Goal: Task Accomplishment & Management: Use online tool/utility

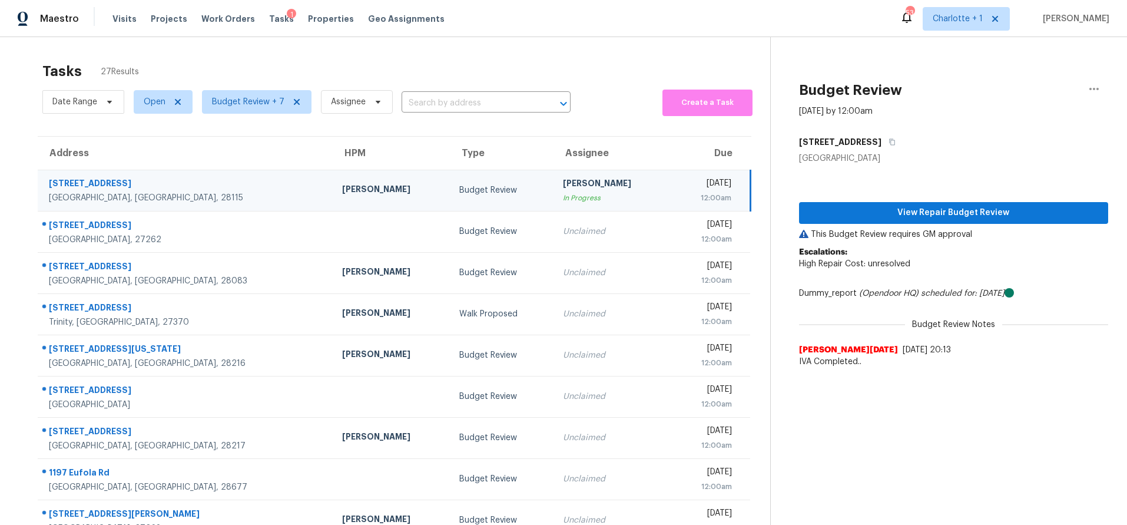
click at [342, 185] on div "[PERSON_NAME]" at bounding box center [391, 190] width 98 height 15
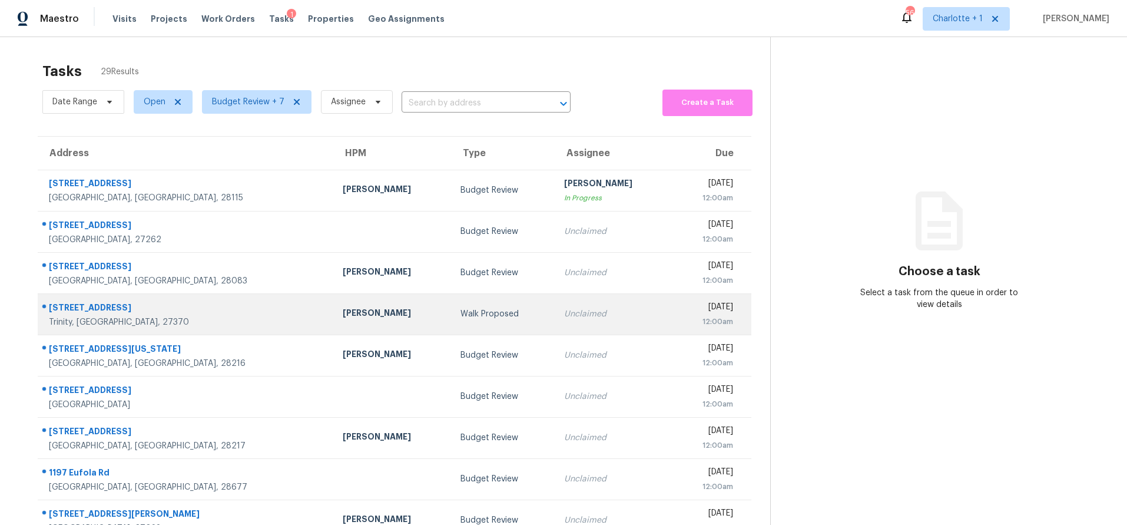
scroll to position [97, 0]
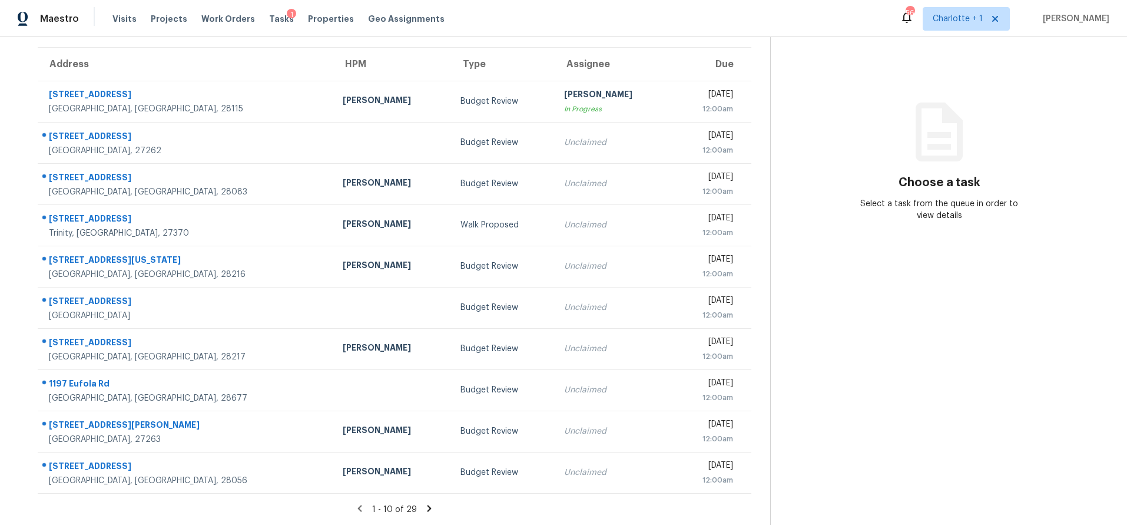
click at [424, 503] on icon at bounding box center [429, 508] width 11 height 11
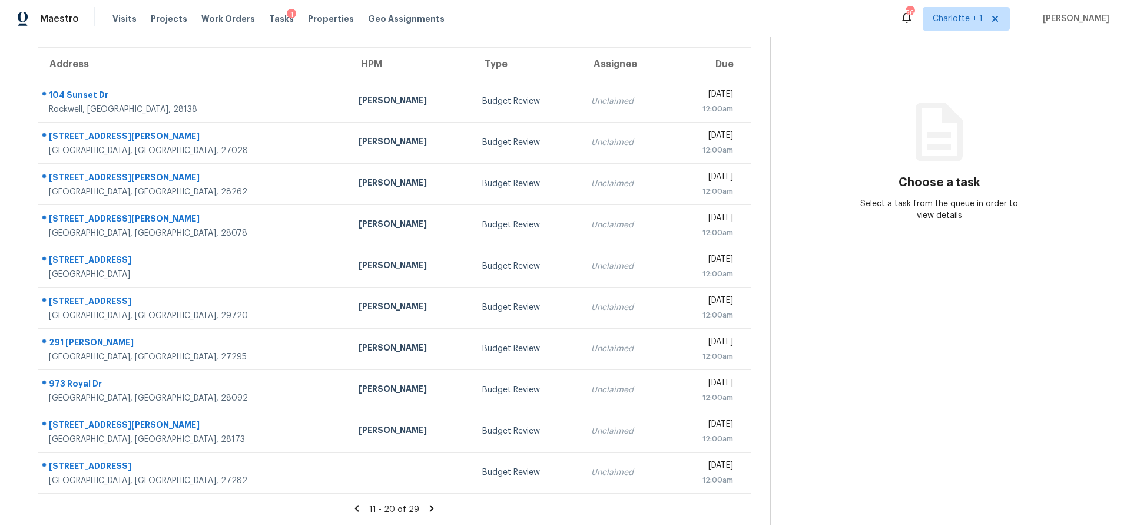
click at [427, 503] on icon at bounding box center [431, 508] width 11 height 11
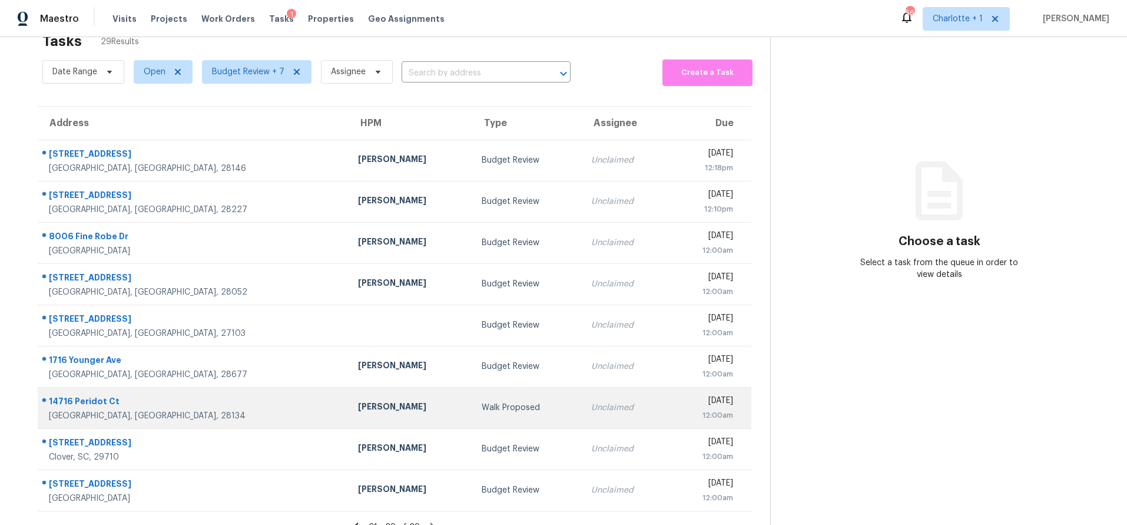
scroll to position [20, 0]
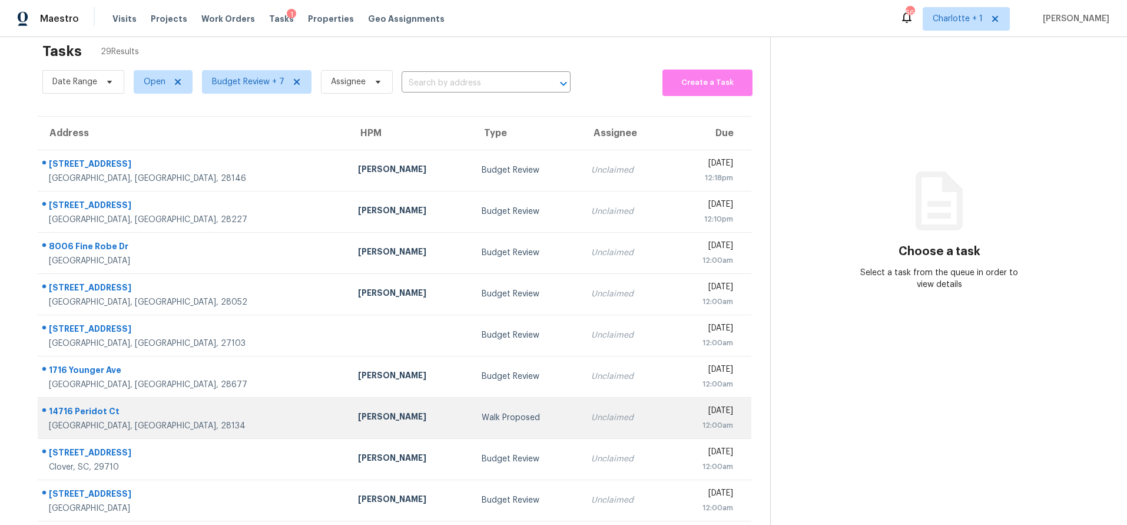
click at [358, 410] on div "Ryan Craven" at bounding box center [410, 417] width 105 height 15
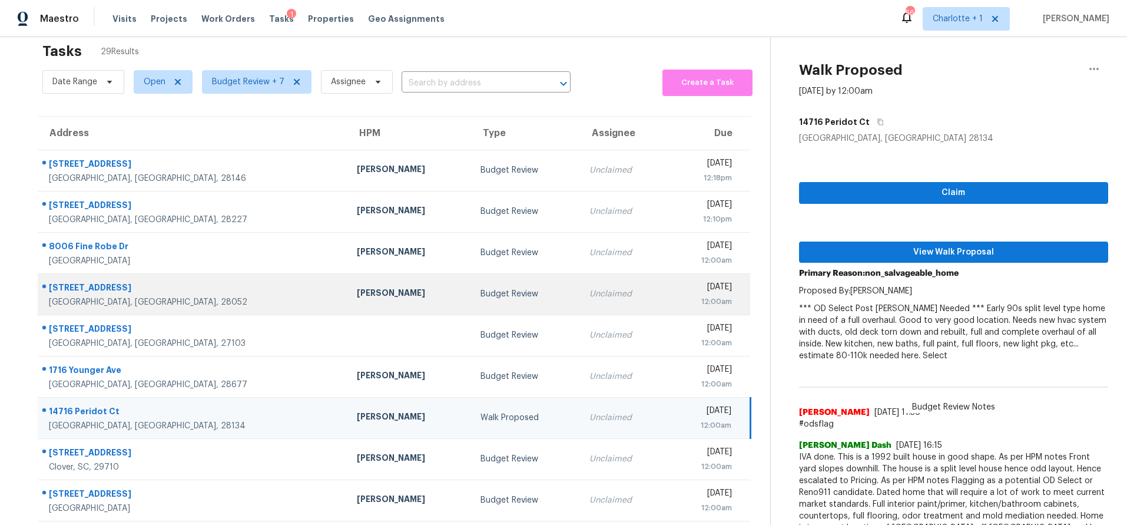
scroll to position [38, 0]
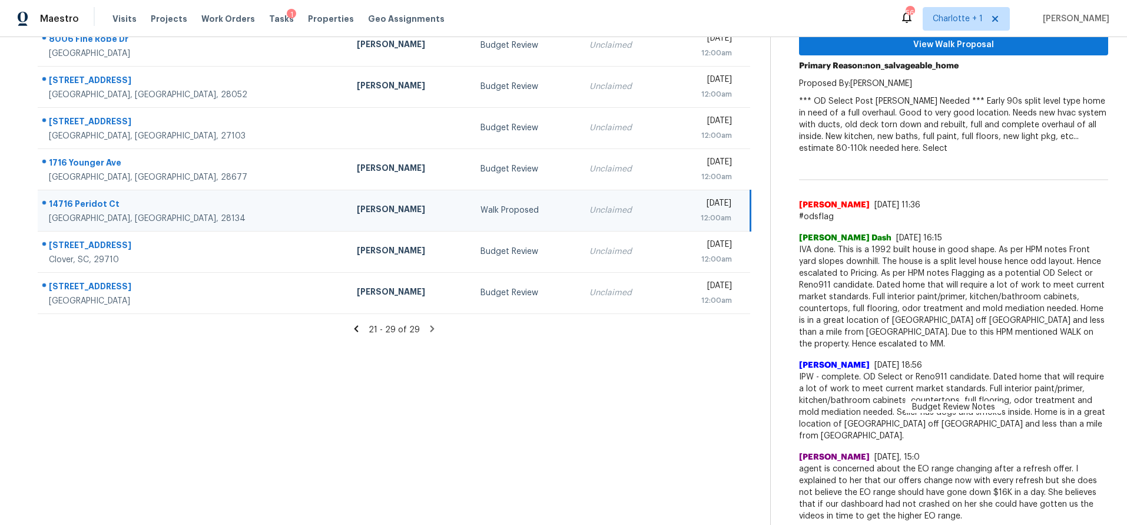
click at [351, 323] on icon at bounding box center [356, 328] width 11 height 11
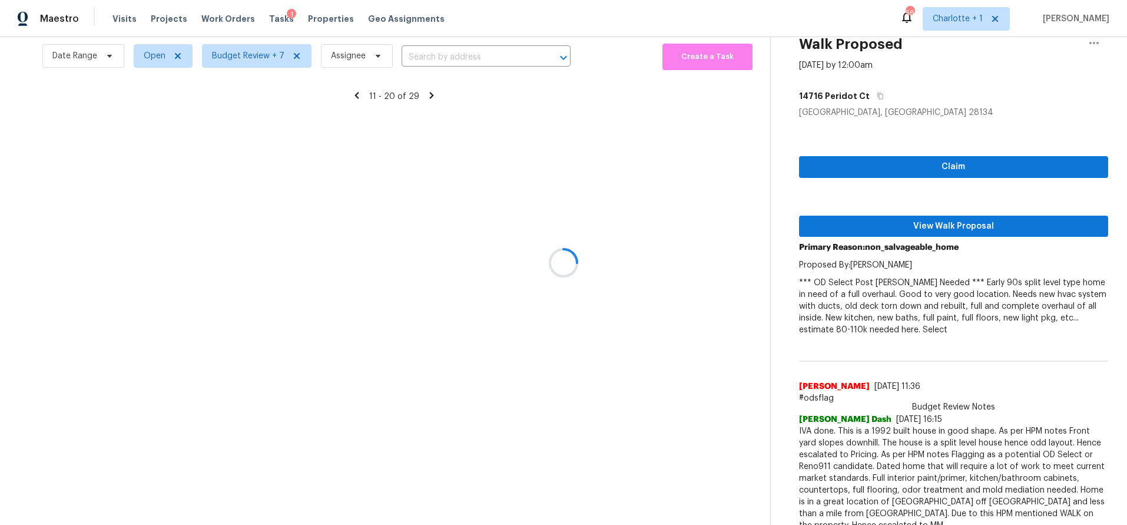
scroll to position [227, 0]
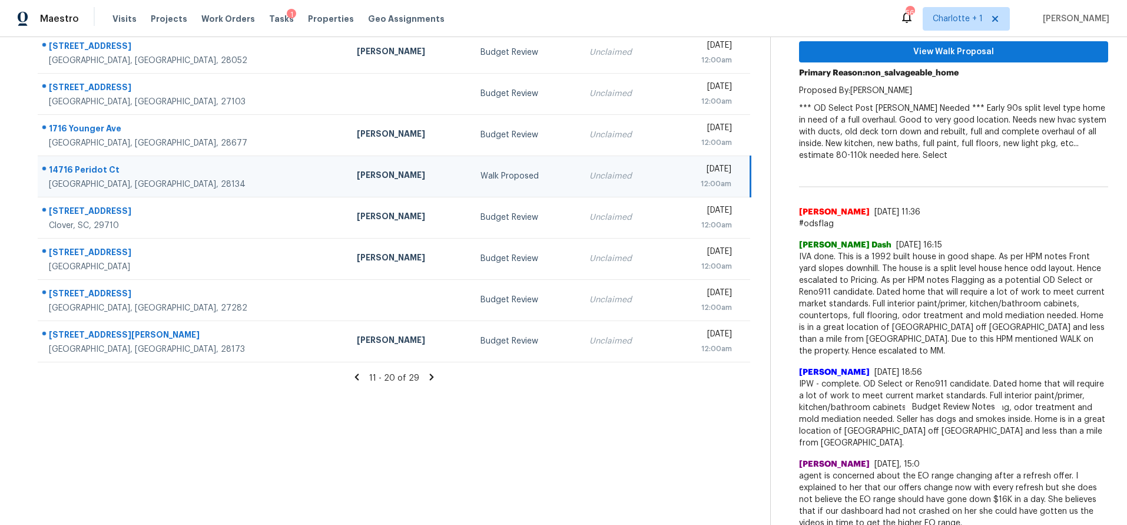
click at [353, 379] on icon at bounding box center [356, 376] width 11 height 11
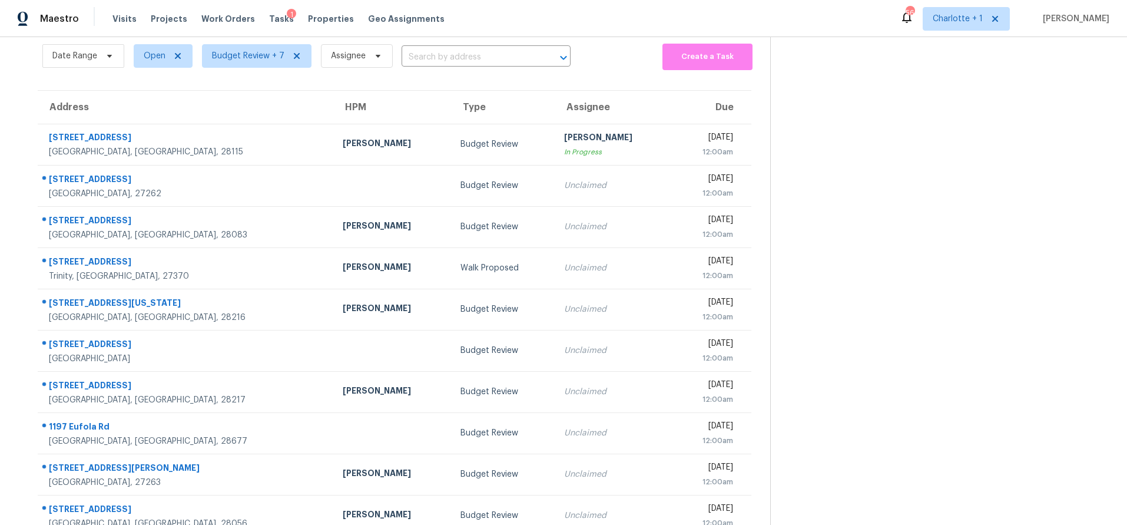
scroll to position [97, 0]
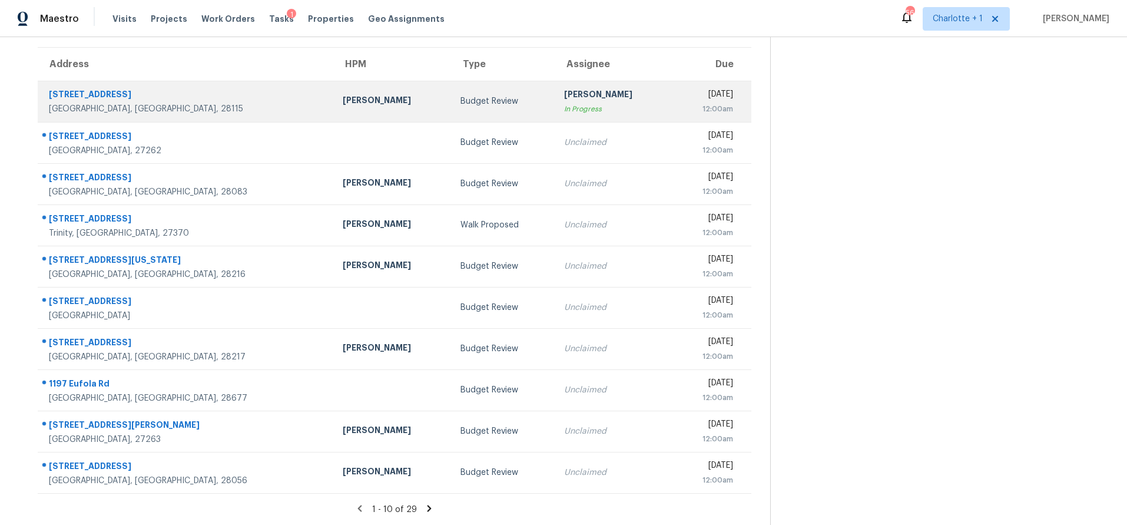
click at [227, 103] on div "Mooresville, NC, 28115" at bounding box center [186, 109] width 275 height 12
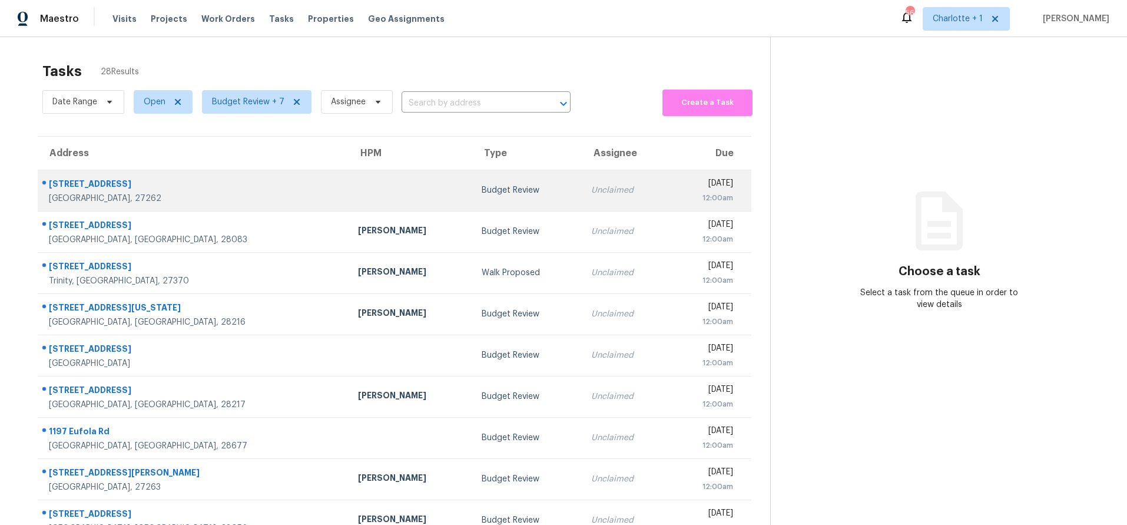
click at [228, 187] on div "[STREET_ADDRESS]" at bounding box center [194, 185] width 290 height 15
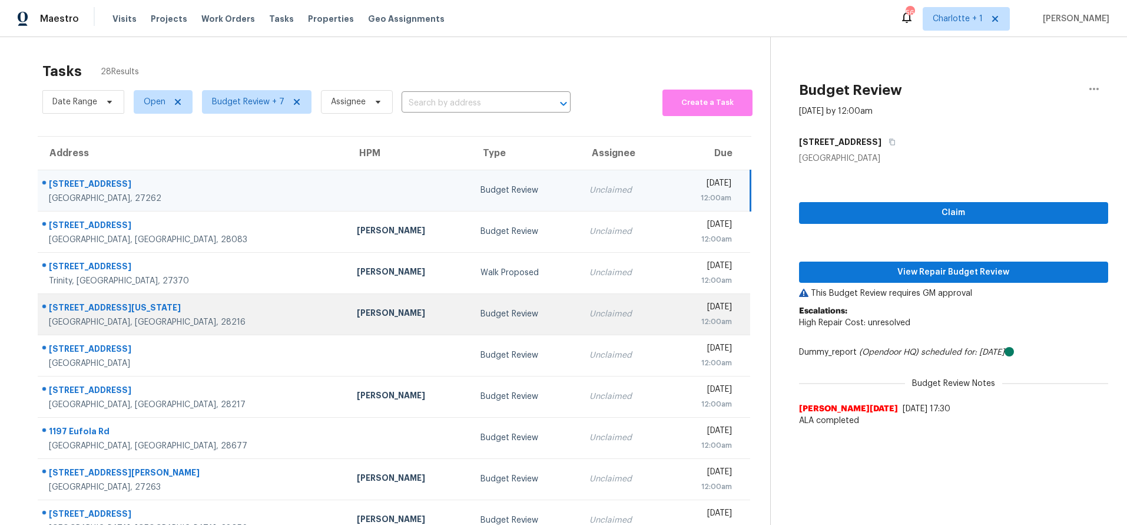
scroll to position [97, 0]
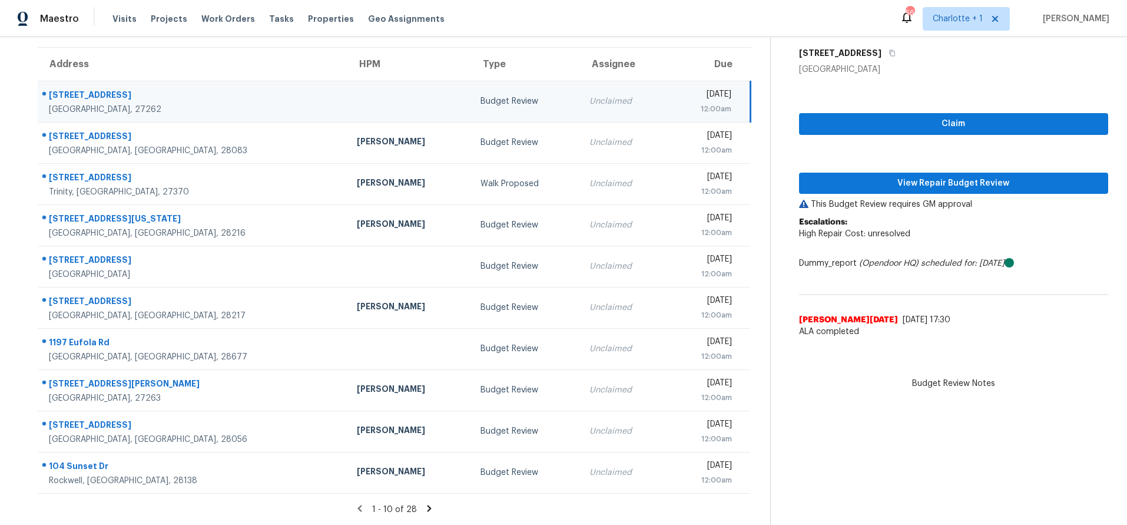
click at [224, 91] on div "[STREET_ADDRESS]" at bounding box center [193, 96] width 289 height 15
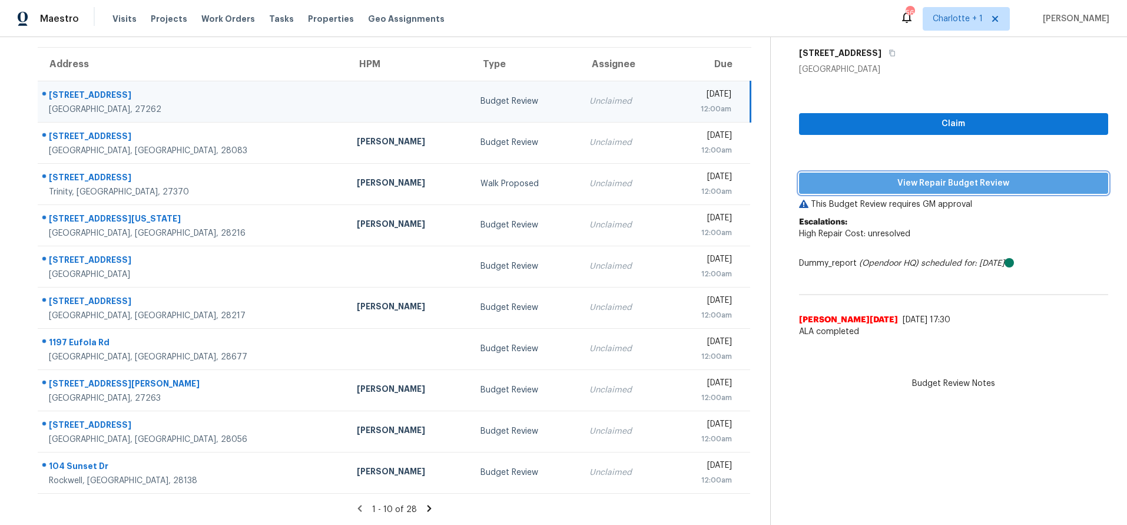
click at [1000, 176] on span "View Repair Budget Review" at bounding box center [953, 183] width 290 height 15
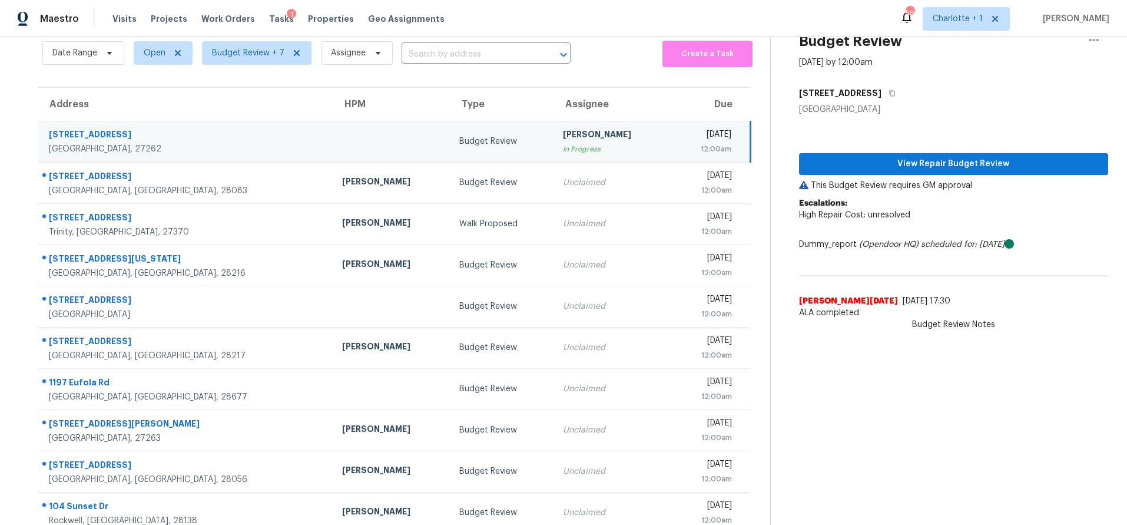
scroll to position [47, 0]
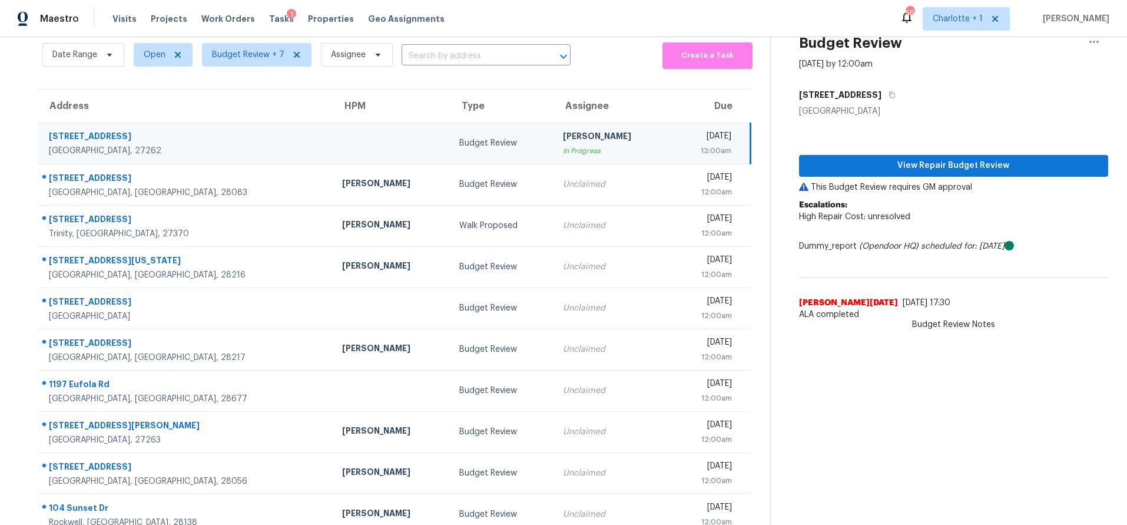
click at [231, 136] on td "207 N Rotary Dr Unit A High Point, NC, 27262" at bounding box center [185, 142] width 295 height 41
click at [680, 147] on div "12:00am" at bounding box center [705, 151] width 51 height 12
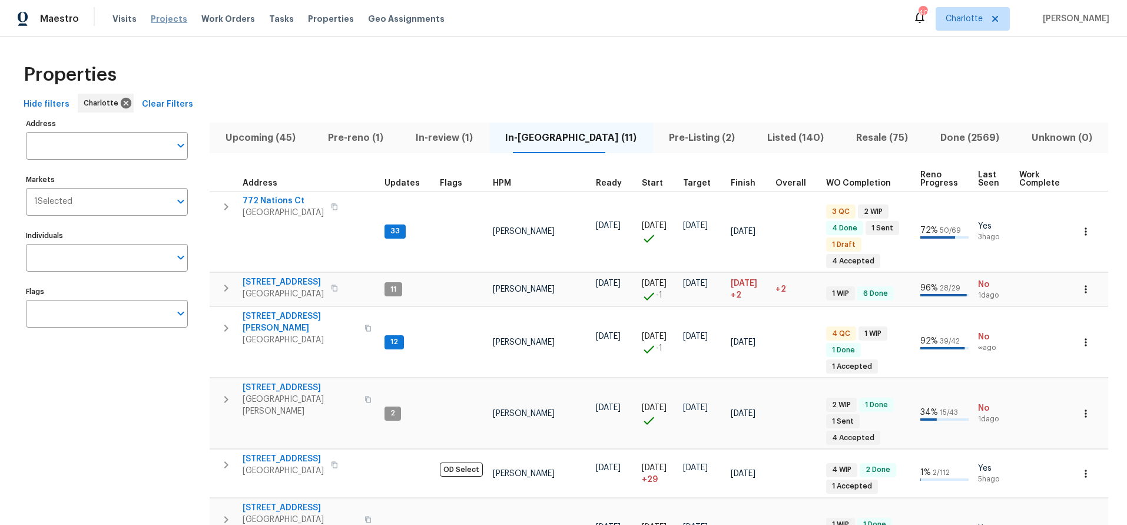
click at [174, 19] on span "Projects" at bounding box center [169, 19] width 37 height 12
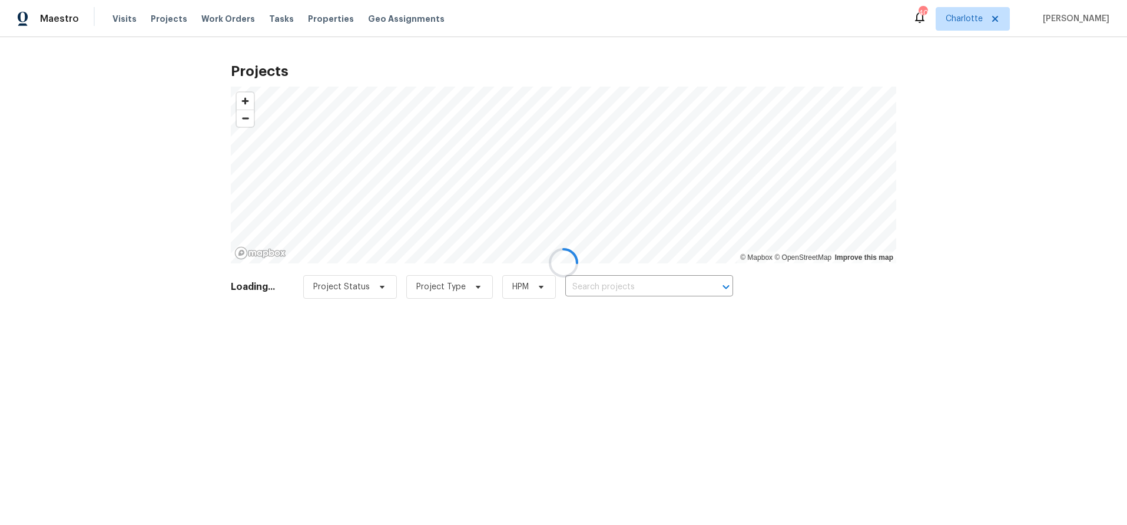
click at [605, 293] on div at bounding box center [563, 262] width 1127 height 525
click at [604, 290] on div at bounding box center [563, 262] width 1127 height 525
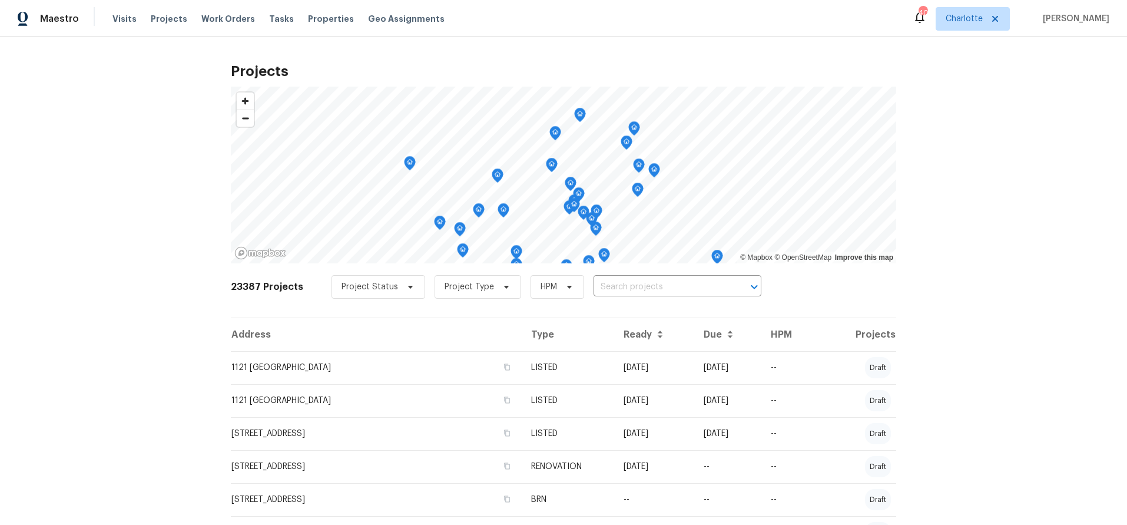
click at [631, 296] on div "Project Status Project Type HPM ​" at bounding box center [546, 287] width 430 height 24
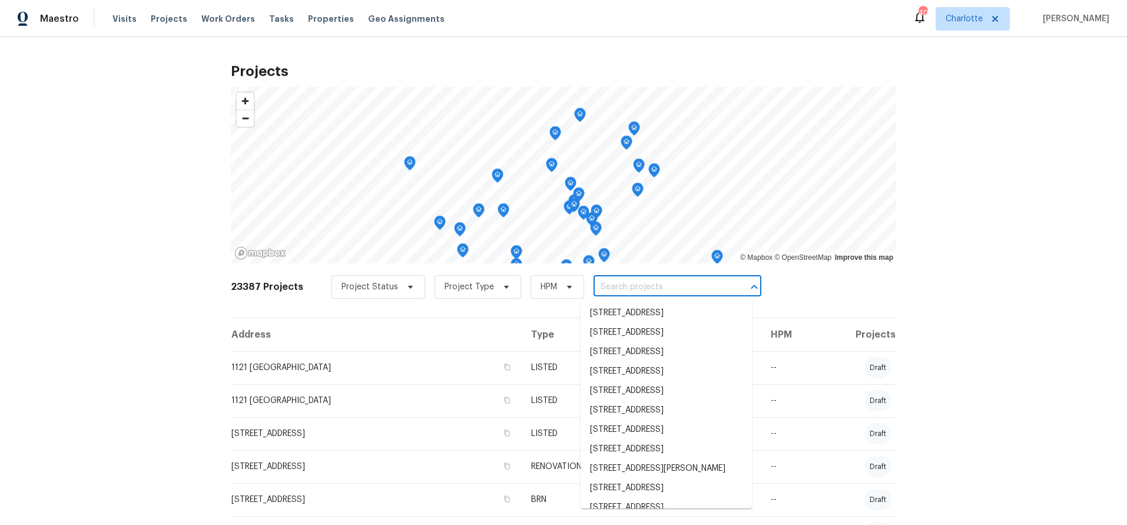
click at [631, 282] on input "text" at bounding box center [660, 287] width 135 height 18
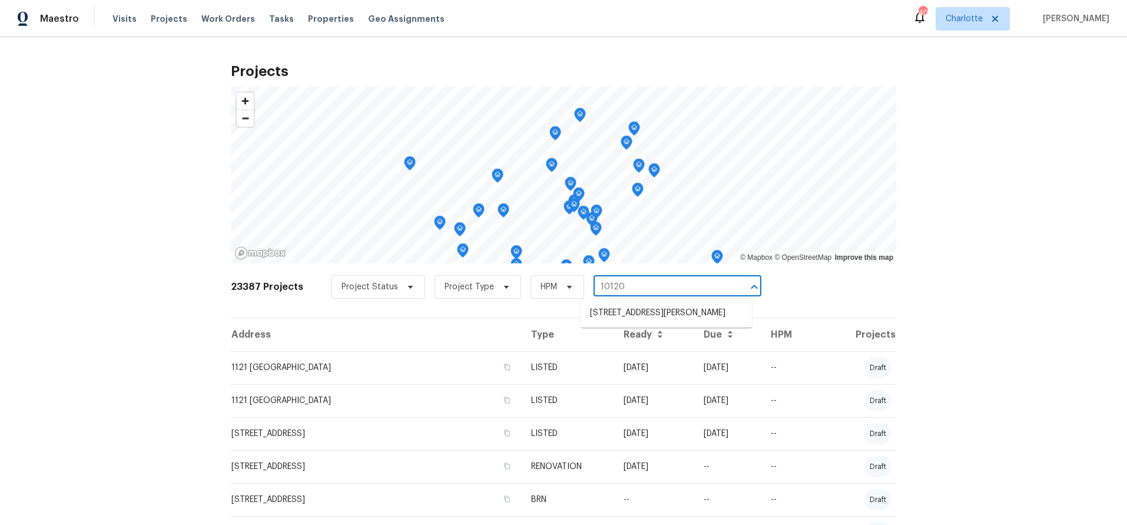
type input "10120 m"
drag, startPoint x: 668, startPoint y: 293, endPoint x: 663, endPoint y: 303, distance: 11.3
click at [668, 293] on input "10120 m" at bounding box center [660, 287] width 135 height 18
click at [660, 309] on li "10120 Mount Holly Rd, Charlotte, NC 28214" at bounding box center [665, 312] width 171 height 19
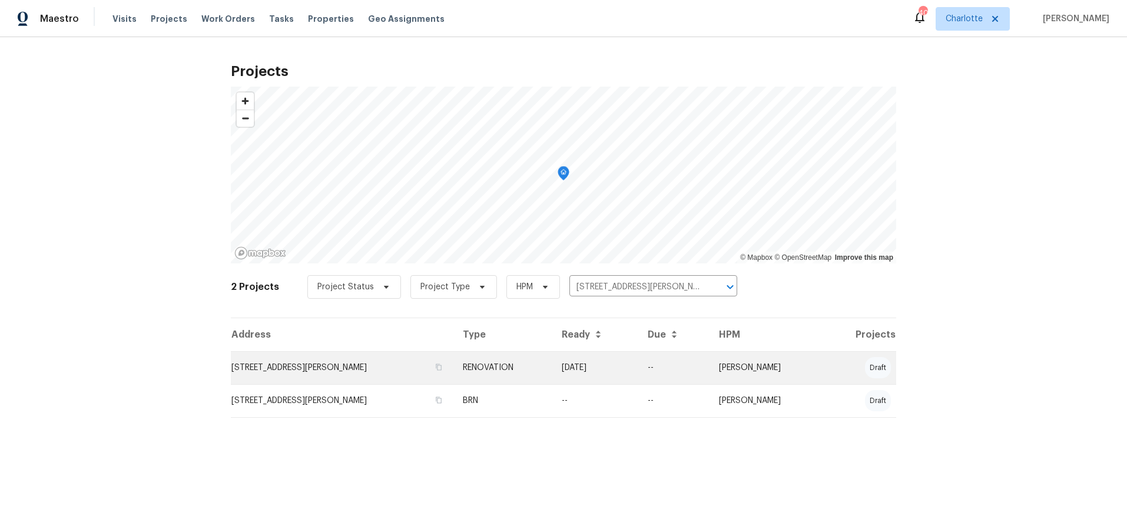
click at [436, 370] on td "10120 Mount Holly Rd, Charlotte, NC 28214" at bounding box center [342, 367] width 223 height 33
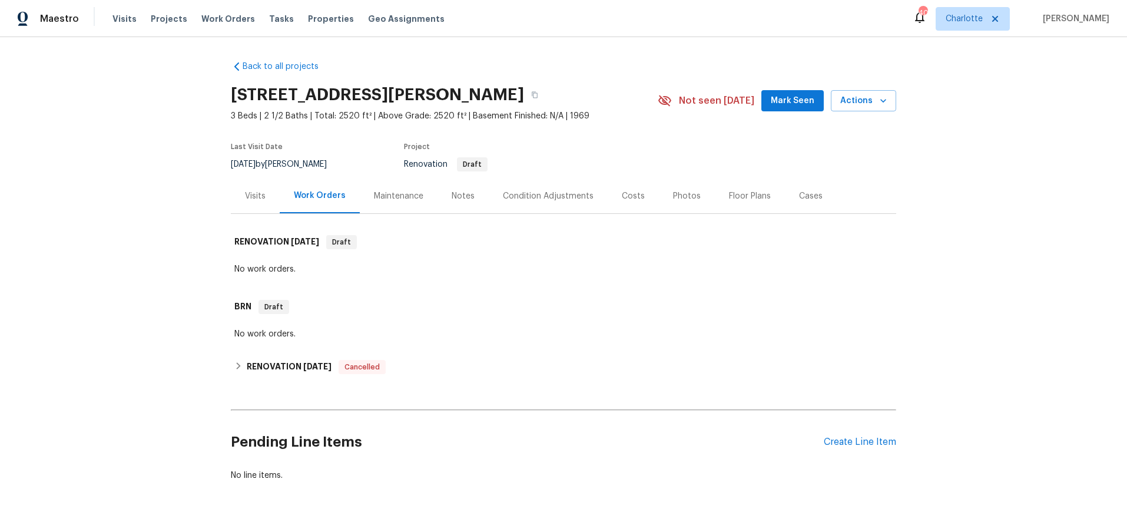
click at [624, 197] on div "Costs" at bounding box center [633, 196] width 23 height 12
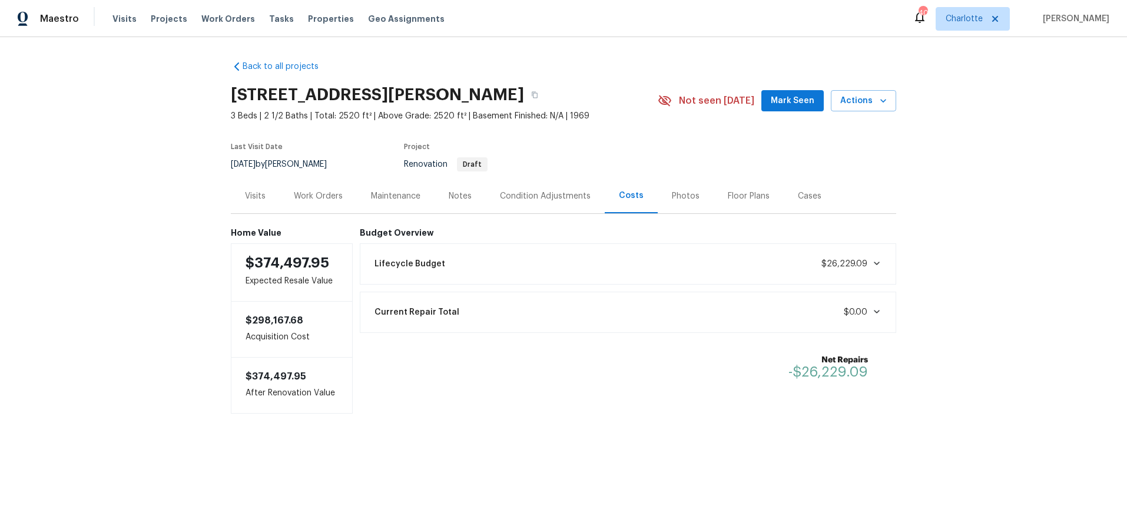
click at [529, 195] on div "Condition Adjustments" at bounding box center [545, 196] width 91 height 12
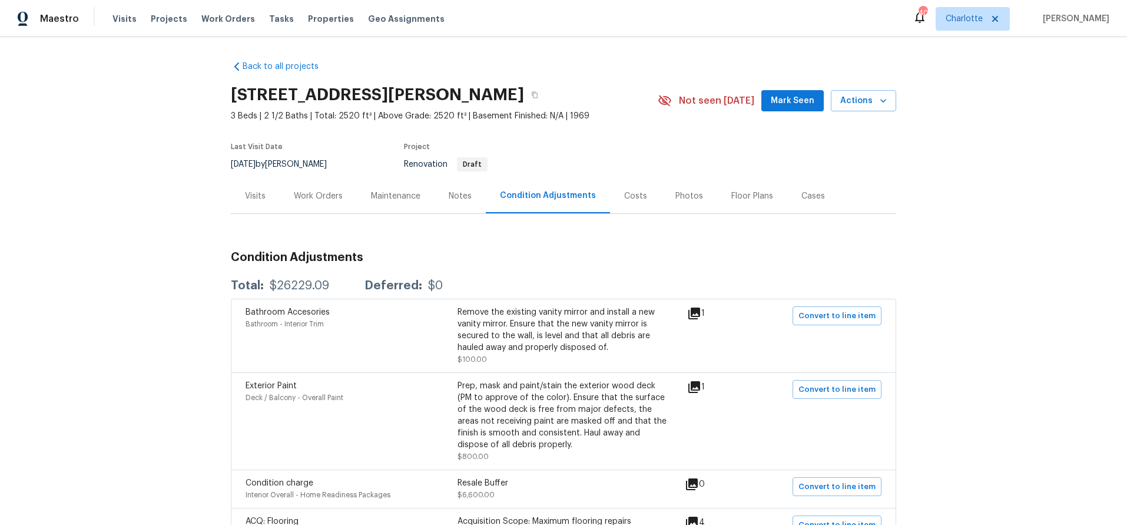
click at [247, 194] on div "Visits" at bounding box center [255, 196] width 21 height 12
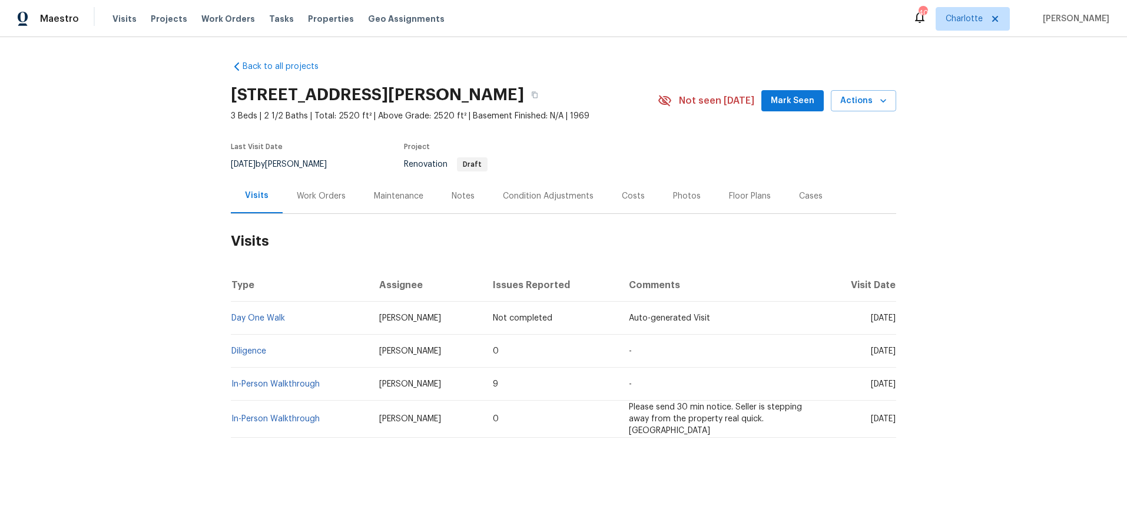
click at [148, 342] on div "Back to all projects 10120 Mount Holly Rd, Charlotte, NC 28214 3 Beds | 2 1/2 B…" at bounding box center [563, 277] width 1127 height 480
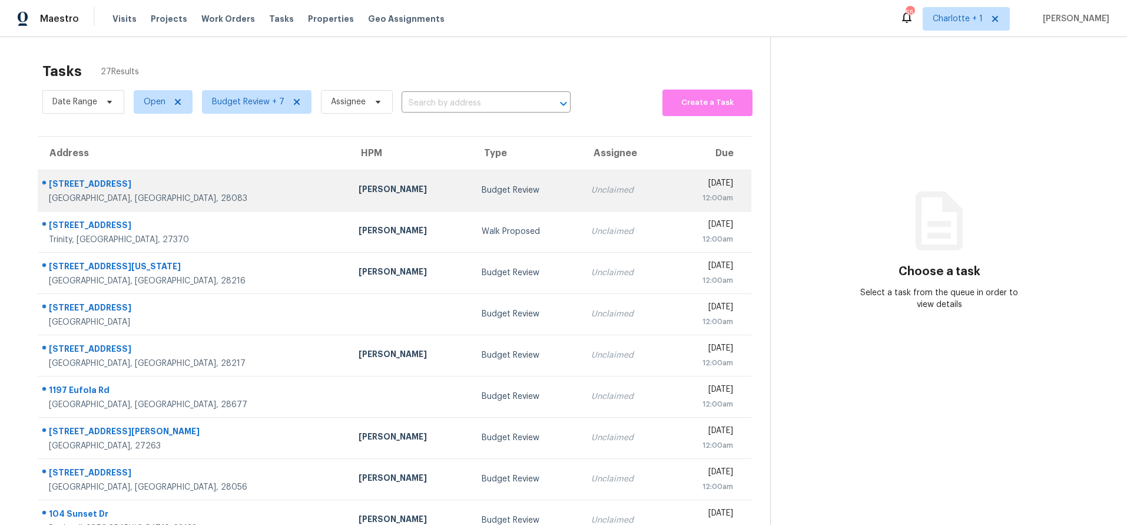
click at [349, 200] on td "[PERSON_NAME]" at bounding box center [411, 190] width 124 height 41
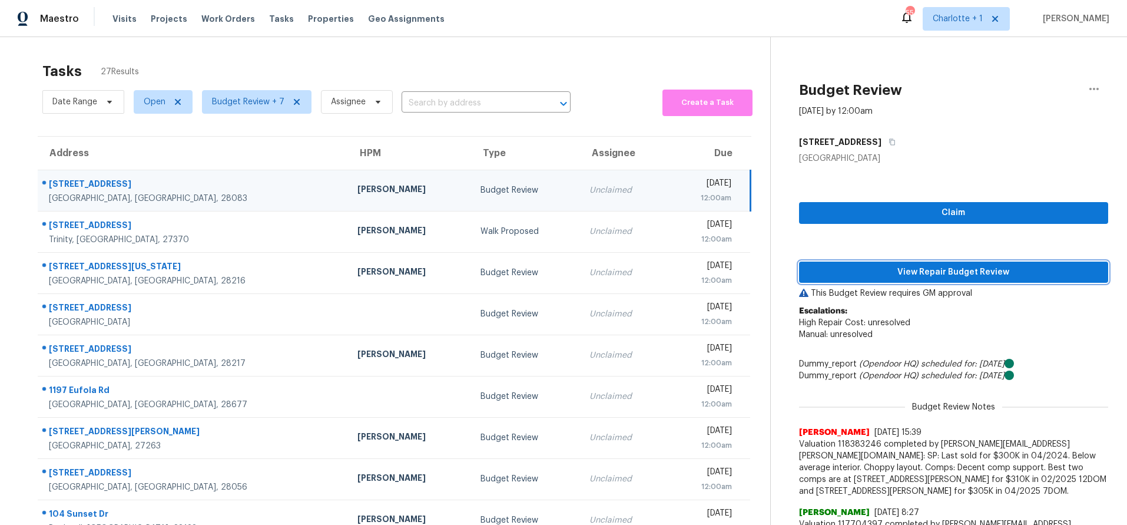
click at [925, 267] on span "View Repair Budget Review" at bounding box center [953, 272] width 290 height 15
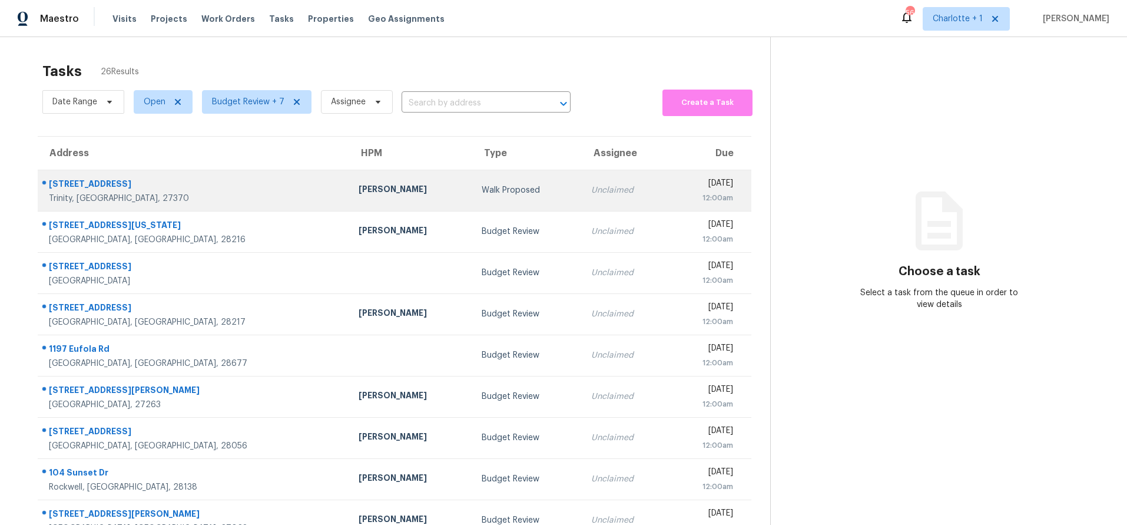
click at [231, 193] on div "Trinity, NC, 27370" at bounding box center [194, 199] width 291 height 12
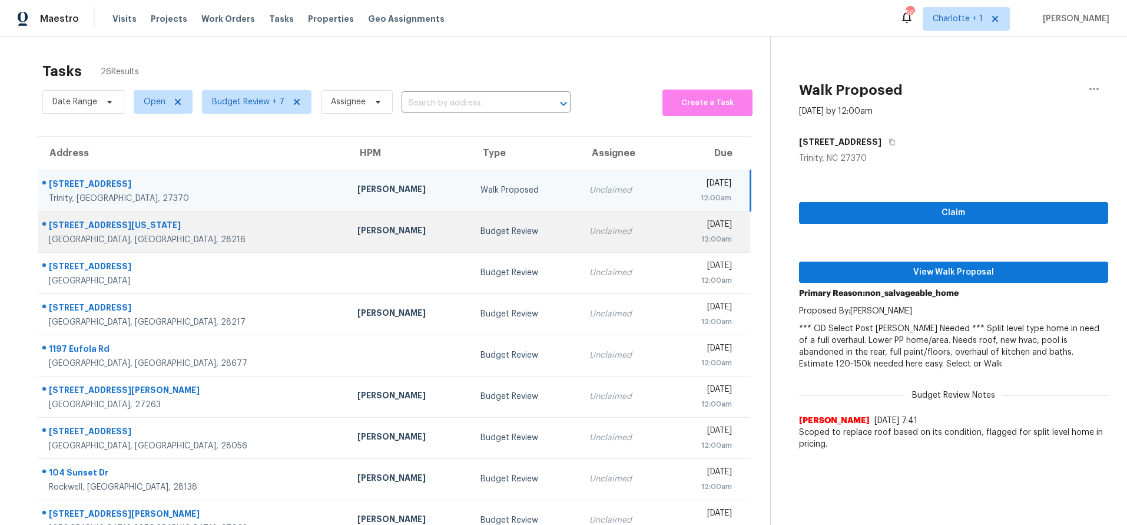
click at [238, 245] on td "1715 Washington Ave Charlotte, NC, 28216" at bounding box center [193, 231] width 310 height 41
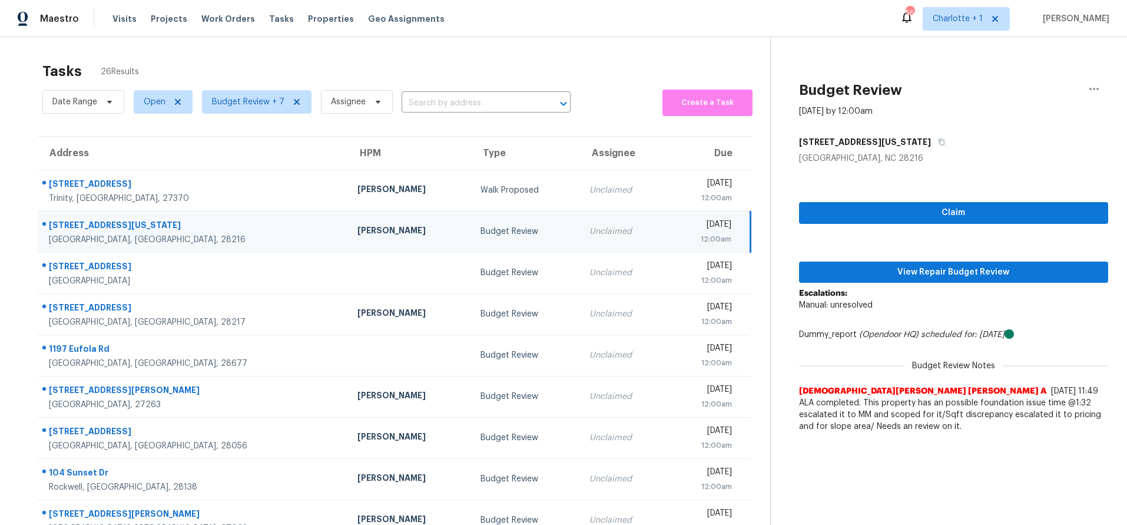
click at [348, 223] on td "[PERSON_NAME]" at bounding box center [409, 231] width 123 height 41
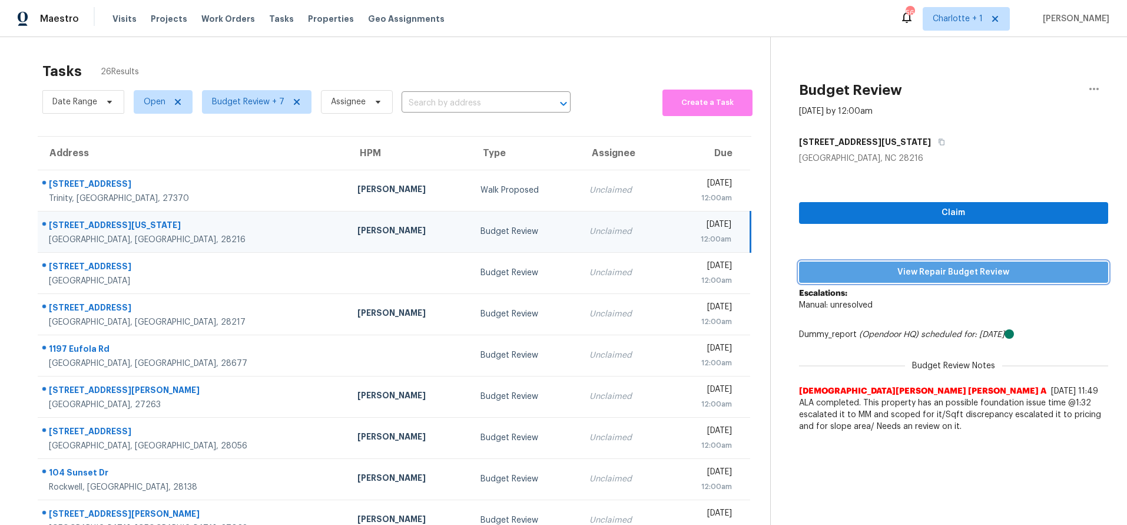
click at [902, 265] on span "View Repair Budget Review" at bounding box center [953, 272] width 290 height 15
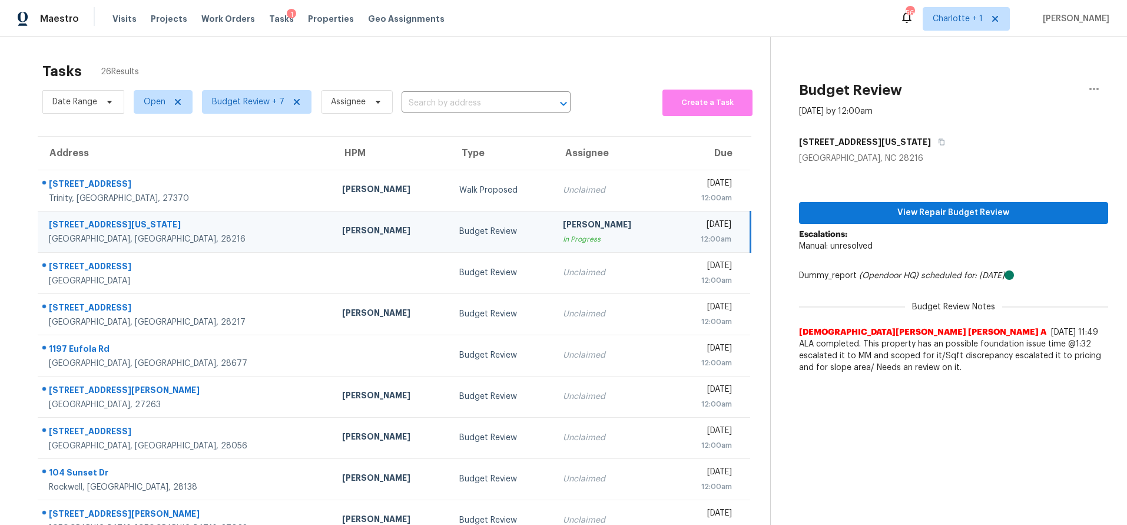
click at [139, 222] on div "[STREET_ADDRESS][US_STATE]" at bounding box center [186, 225] width 274 height 15
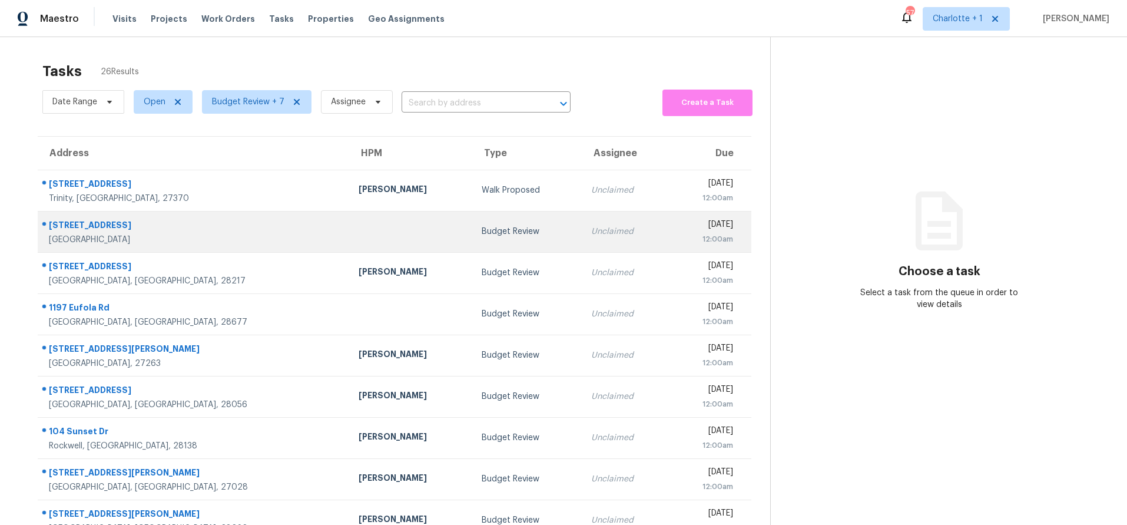
click at [359, 230] on div at bounding box center [411, 231] width 105 height 3
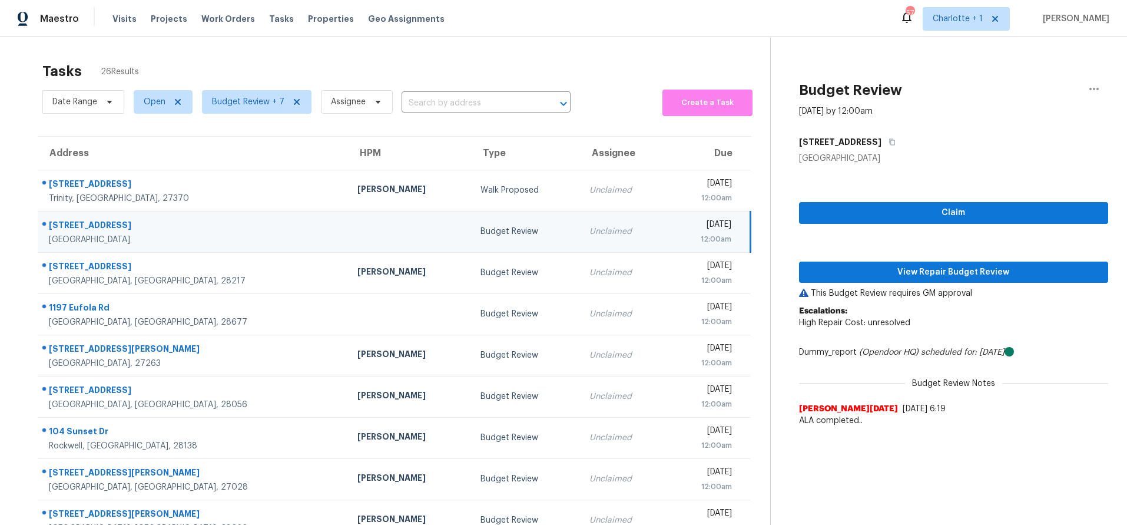
click at [233, 244] on div "[GEOGRAPHIC_DATA]" at bounding box center [194, 240] width 290 height 12
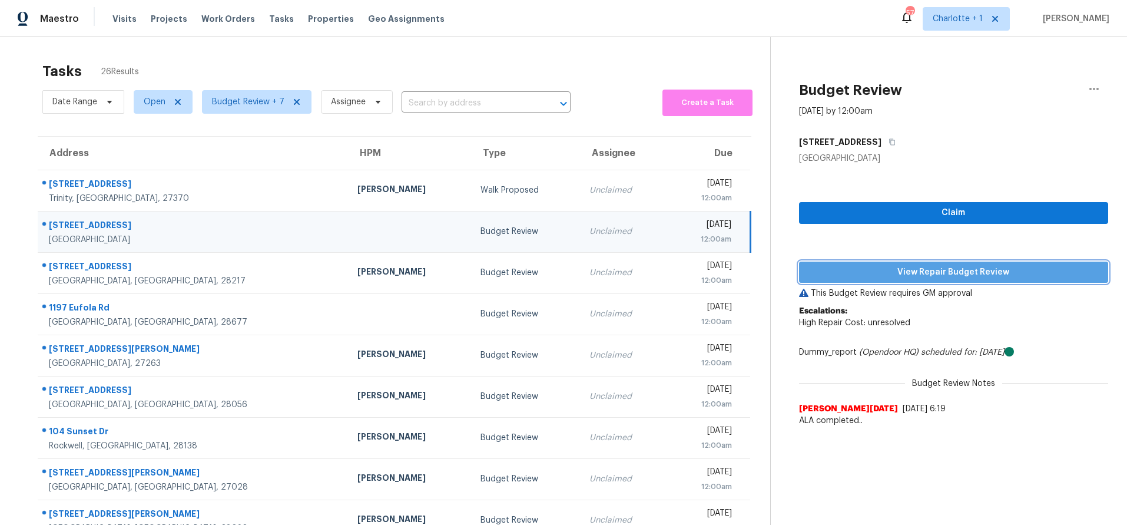
click at [877, 273] on span "View Repair Budget Review" at bounding box center [953, 272] width 290 height 15
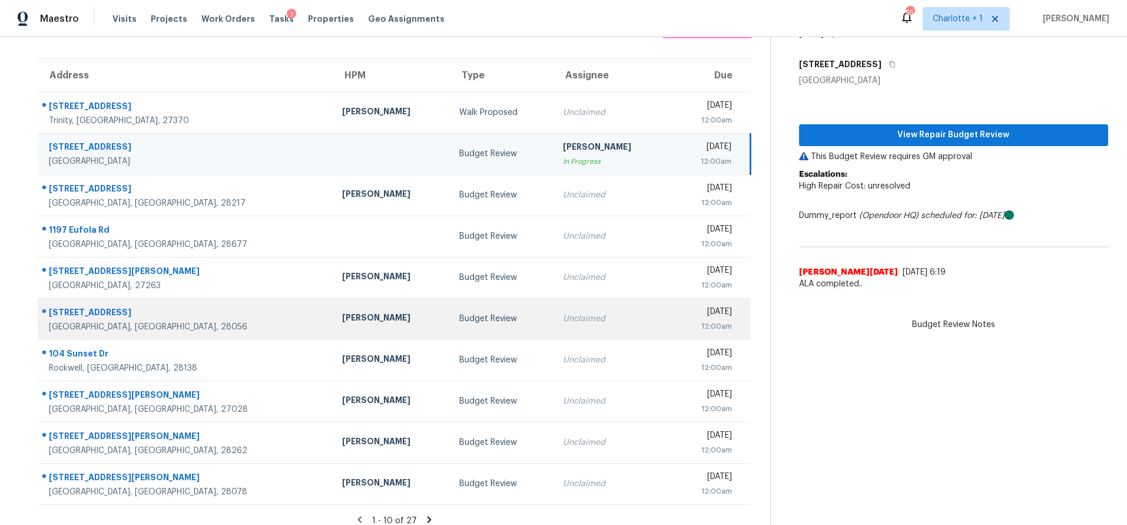
scroll to position [97, 0]
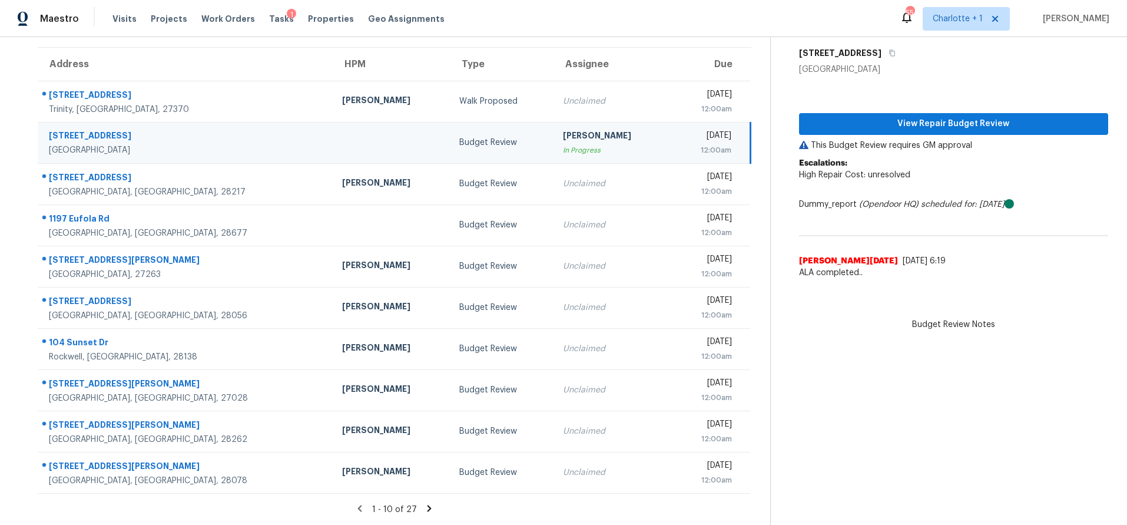
click at [427, 503] on icon at bounding box center [429, 508] width 11 height 11
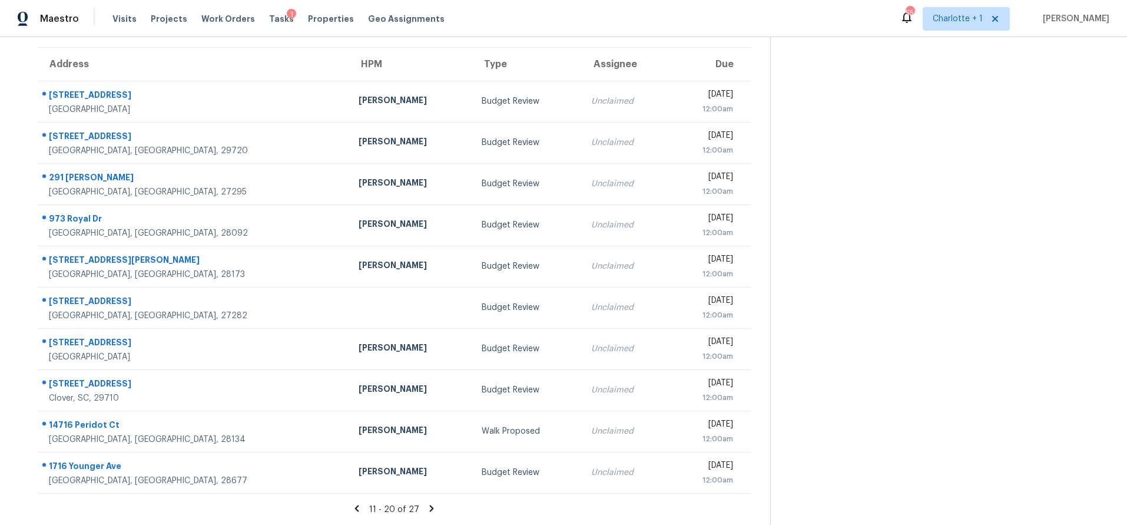
click at [426, 503] on icon at bounding box center [431, 508] width 11 height 11
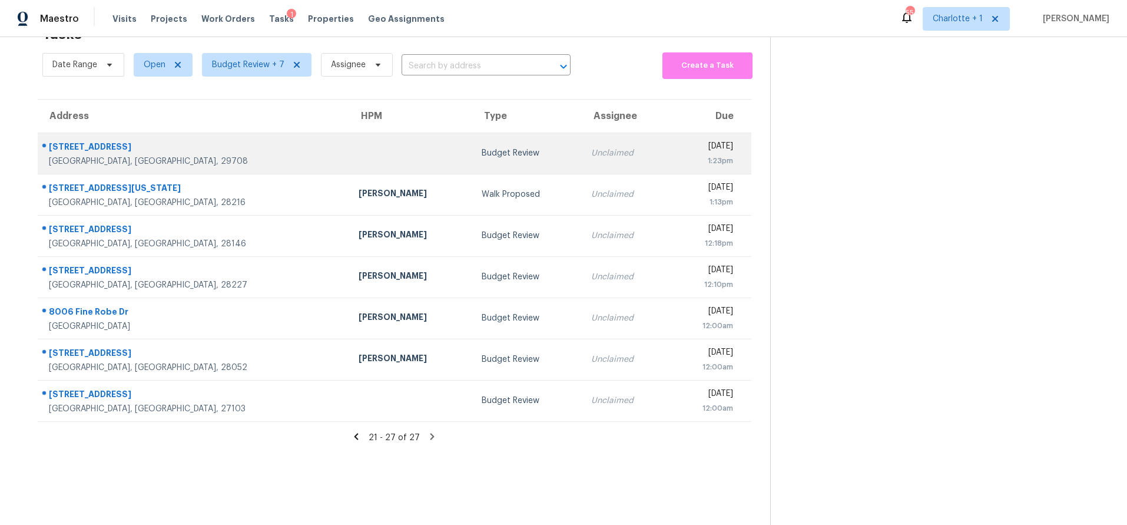
click at [171, 142] on div "5128 Balsam Bark Ln" at bounding box center [194, 148] width 291 height 15
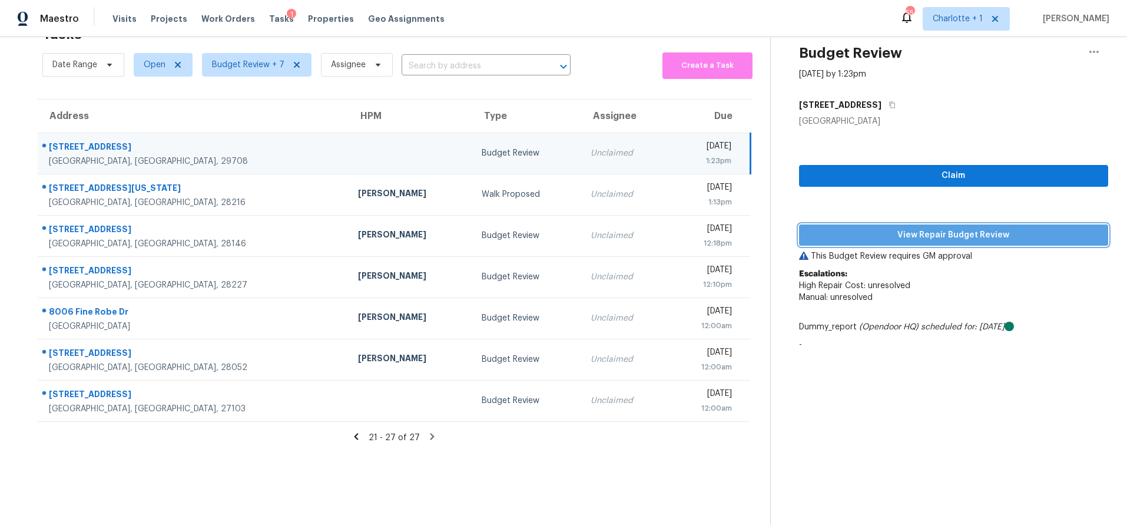
click at [996, 228] on span "View Repair Budget Review" at bounding box center [953, 235] width 290 height 15
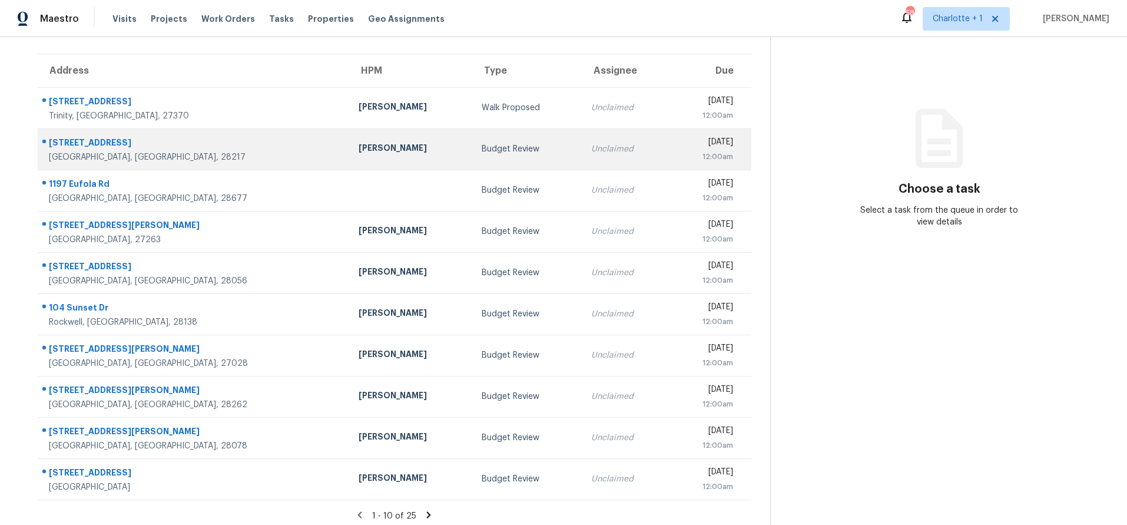
scroll to position [97, 0]
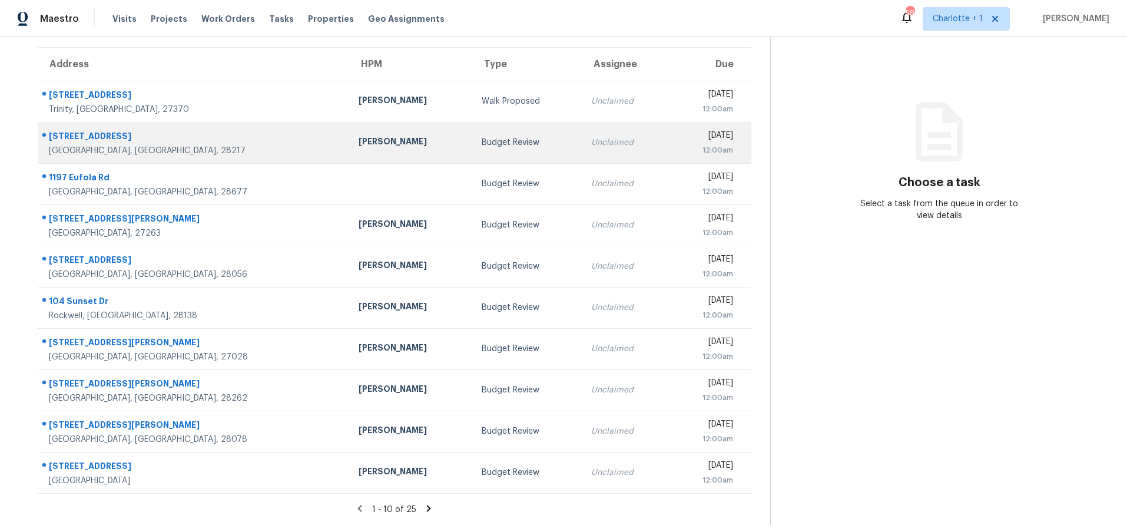
click at [227, 130] on div "[STREET_ADDRESS]" at bounding box center [194, 137] width 291 height 15
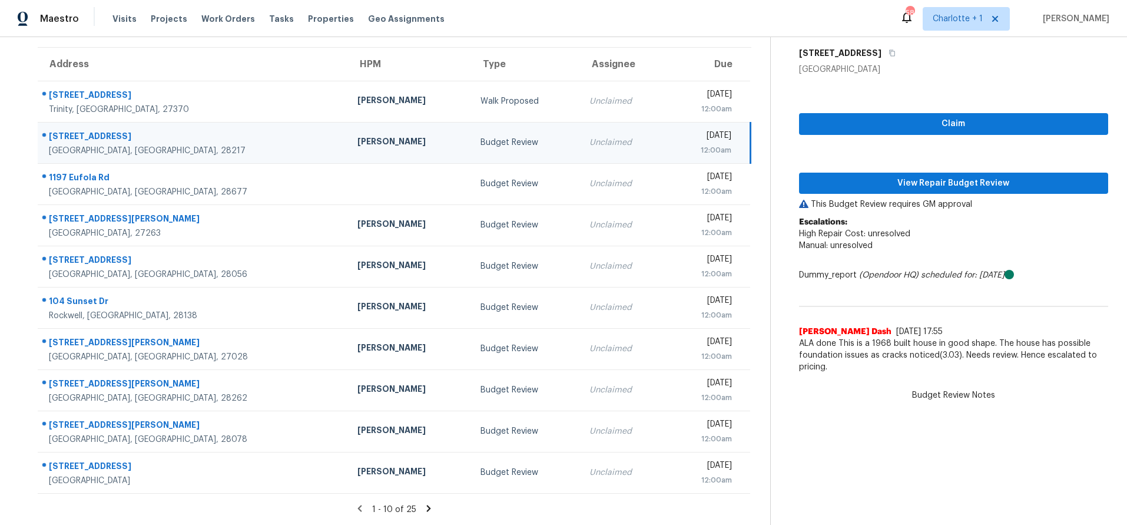
click at [194, 132] on div "6254 Old Pineville Rd Apt B" at bounding box center [194, 137] width 290 height 15
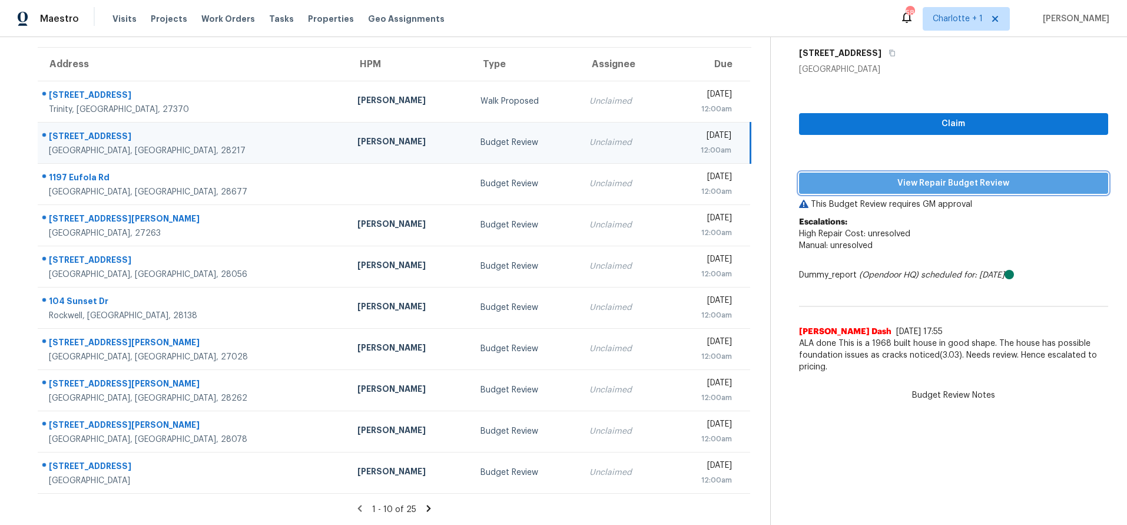
click at [866, 176] on span "View Repair Budget Review" at bounding box center [953, 183] width 290 height 15
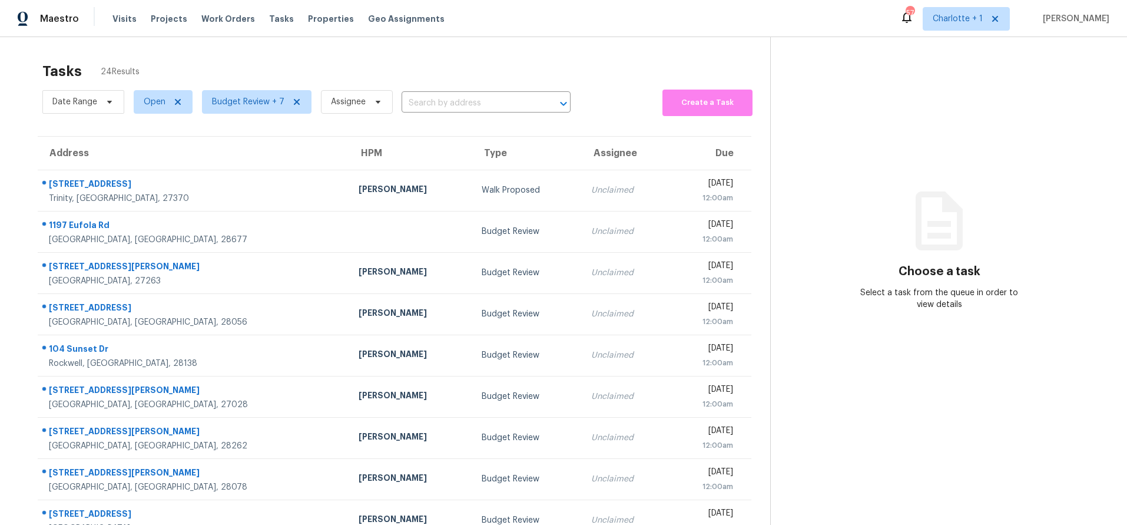
click at [485, 45] on div "Tasks 24 Results Date Range Open Budget Review + 7 Assignee ​ Create a Task Add…" at bounding box center [563, 325] width 1127 height 576
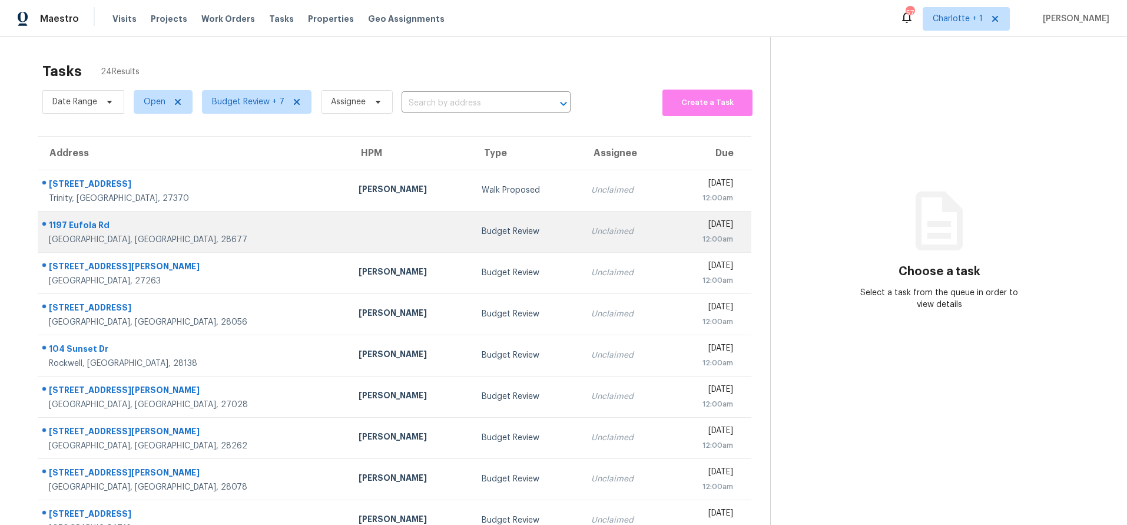
click at [349, 241] on td at bounding box center [411, 231] width 124 height 41
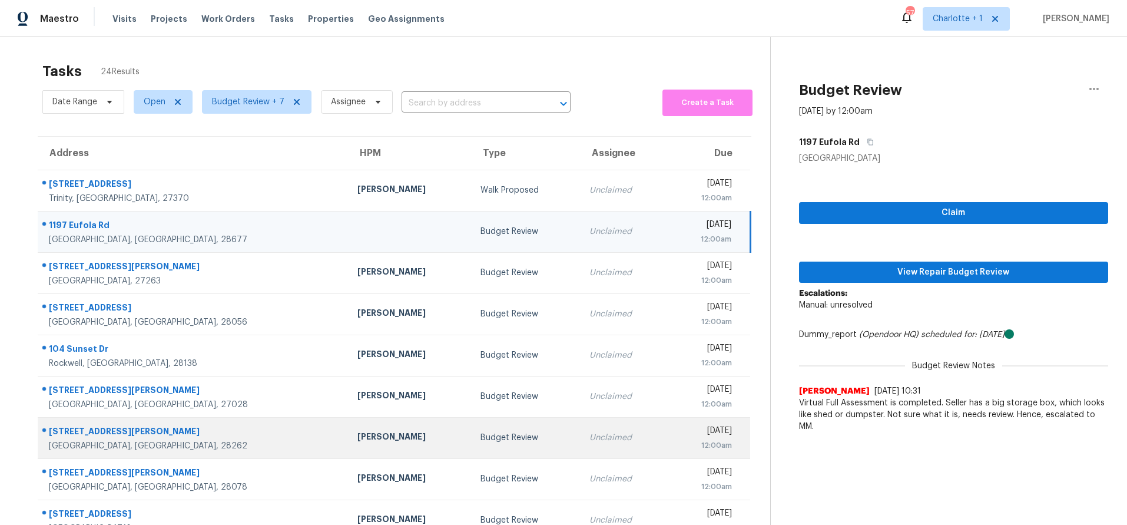
scroll to position [97, 0]
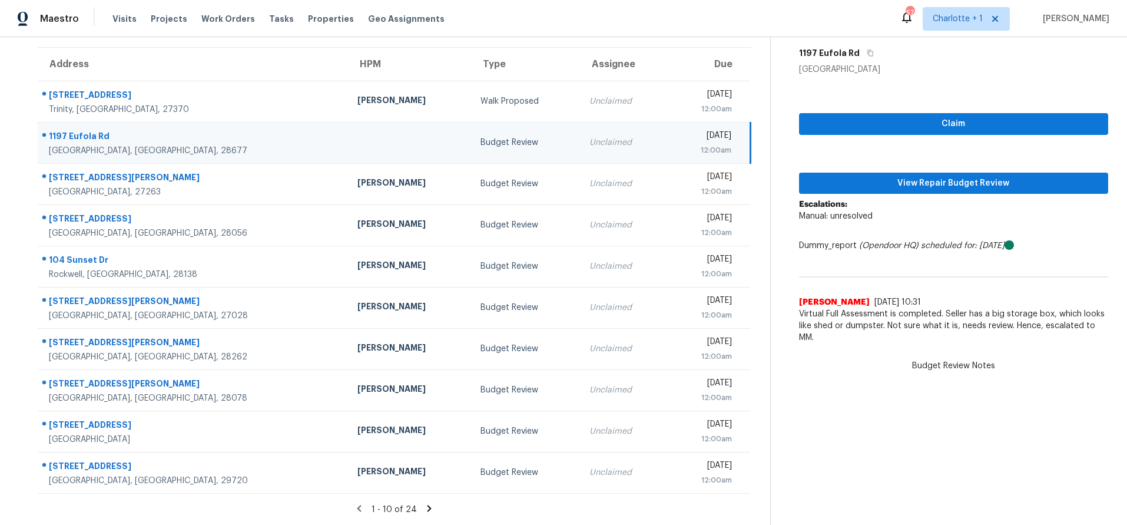
click at [348, 138] on td at bounding box center [409, 142] width 123 height 41
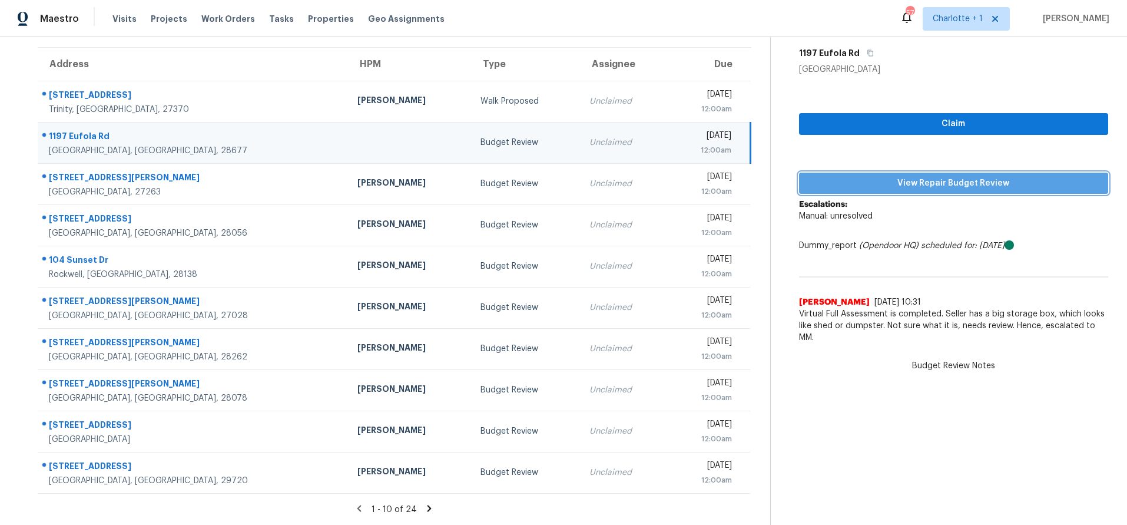
click at [1003, 176] on span "View Repair Budget Review" at bounding box center [953, 183] width 290 height 15
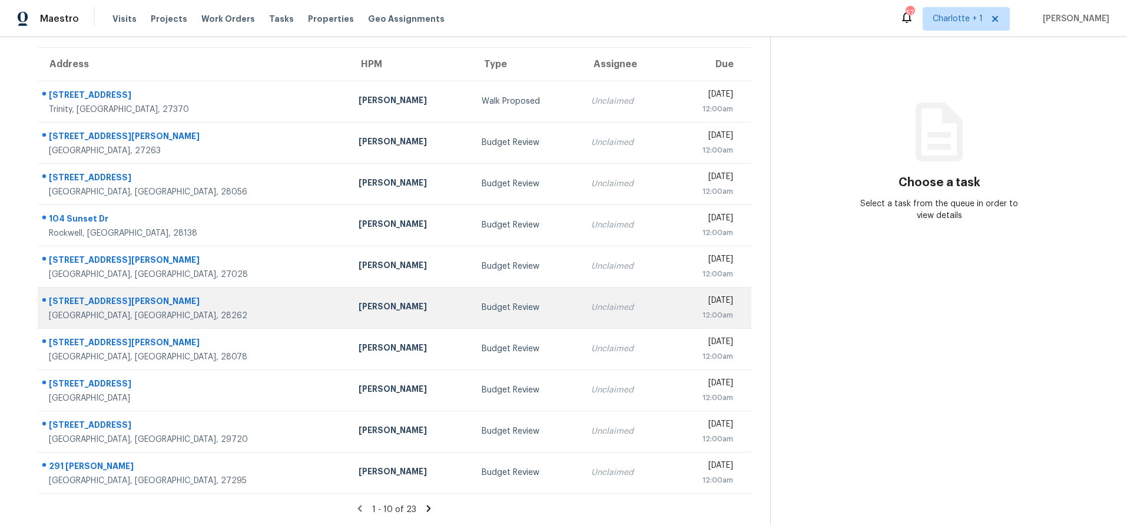
scroll to position [97, 0]
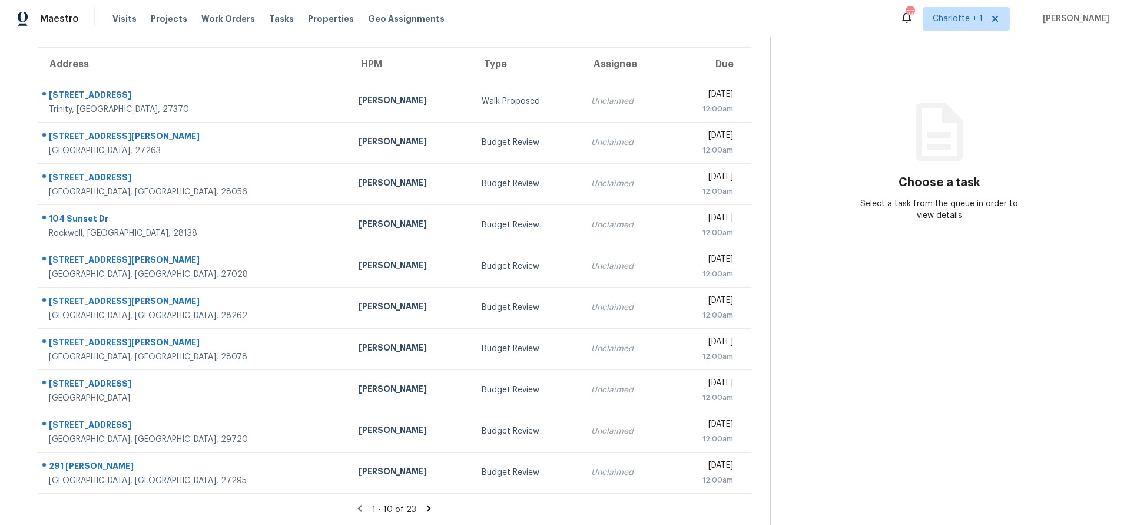
click at [424, 503] on icon at bounding box center [428, 508] width 11 height 11
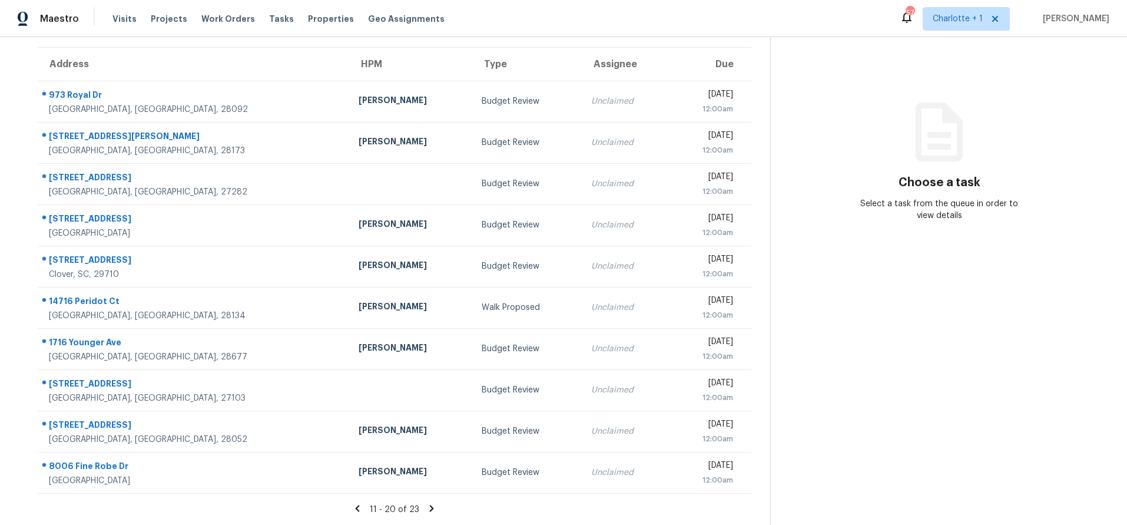
click at [430, 505] on icon at bounding box center [432, 508] width 4 height 6
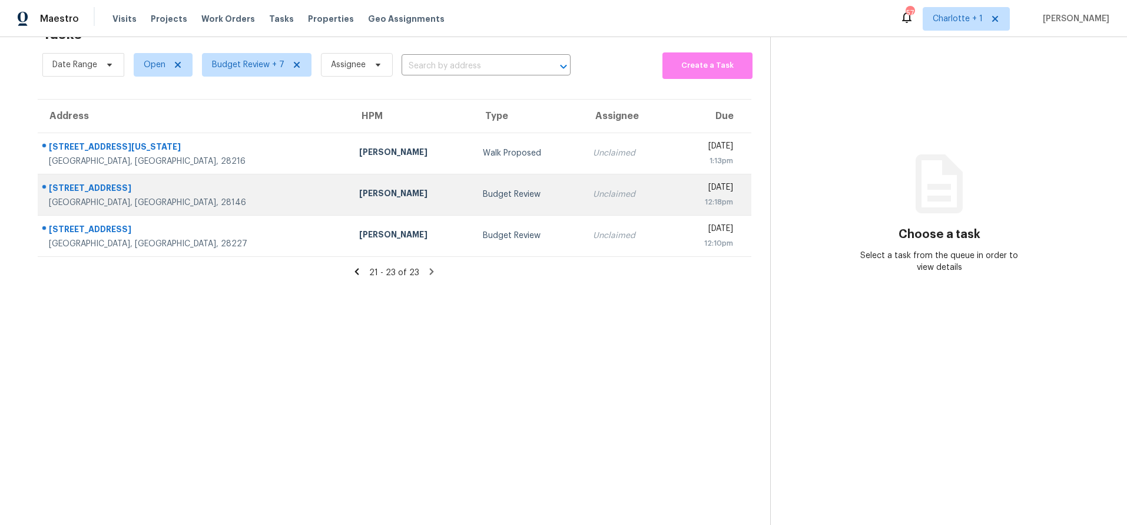
click at [473, 195] on td "Budget Review" at bounding box center [528, 194] width 110 height 41
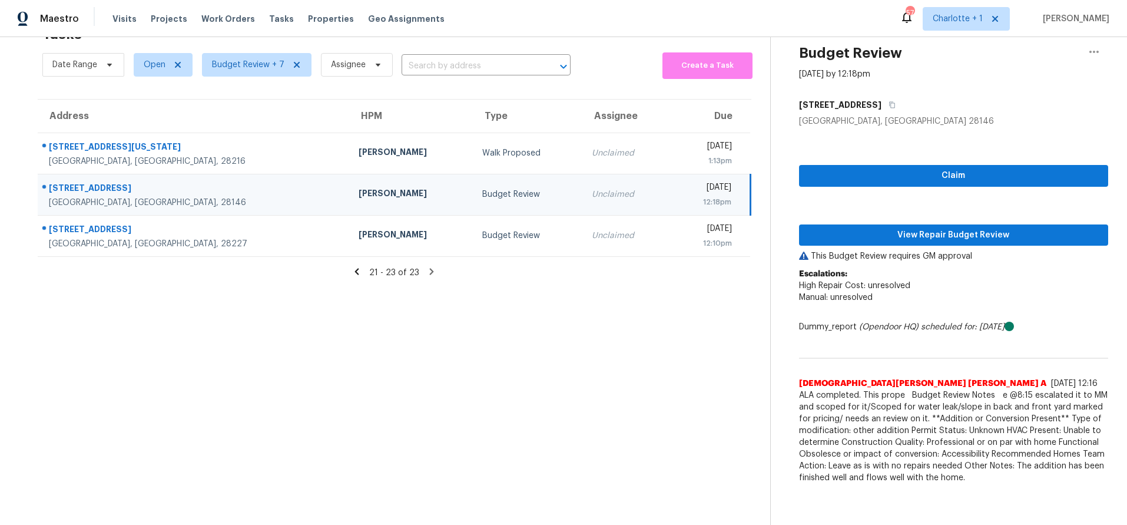
click at [352, 266] on icon at bounding box center [356, 271] width 11 height 11
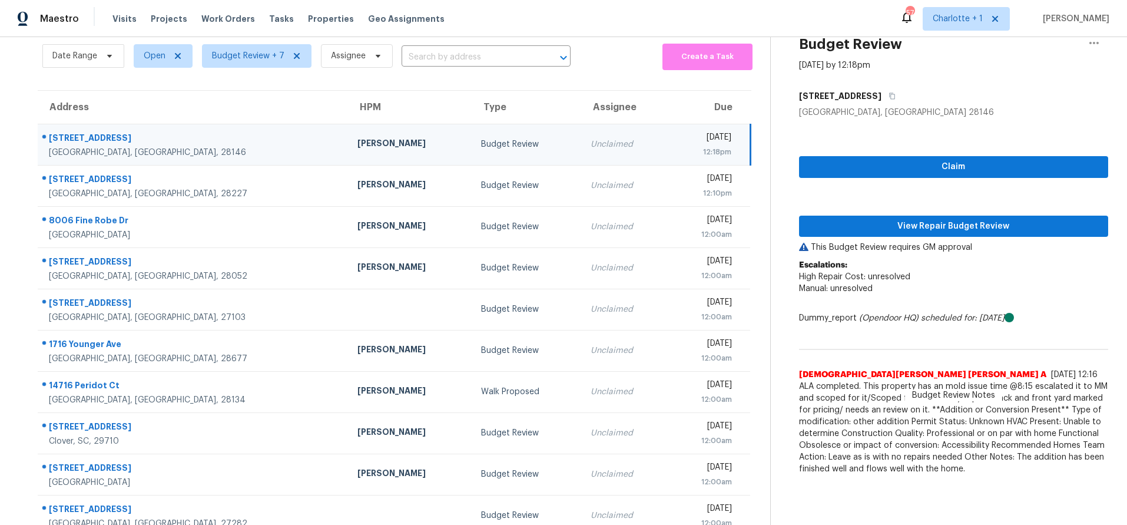
scroll to position [97, 0]
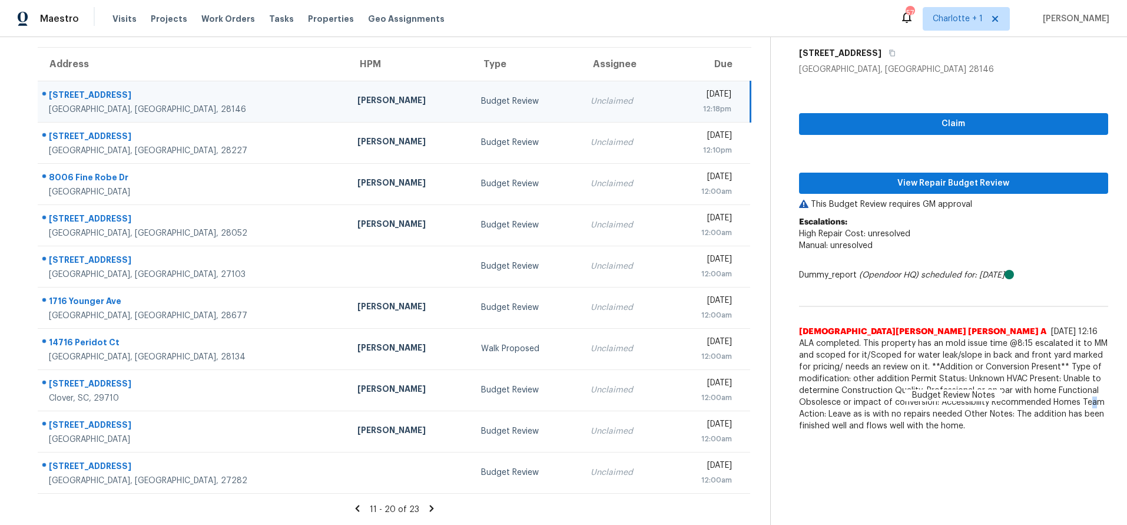
drag, startPoint x: 1084, startPoint y: 396, endPoint x: 1064, endPoint y: 390, distance: 21.3
click at [1064, 390] on span "ALA completed. This property has an mold issue time @8:15 escalated it to MM an…" at bounding box center [953, 384] width 309 height 94
click at [1000, 383] on span "ALA completed. This property has an mold issue time @8:15 escalated it to MM an…" at bounding box center [953, 384] width 309 height 94
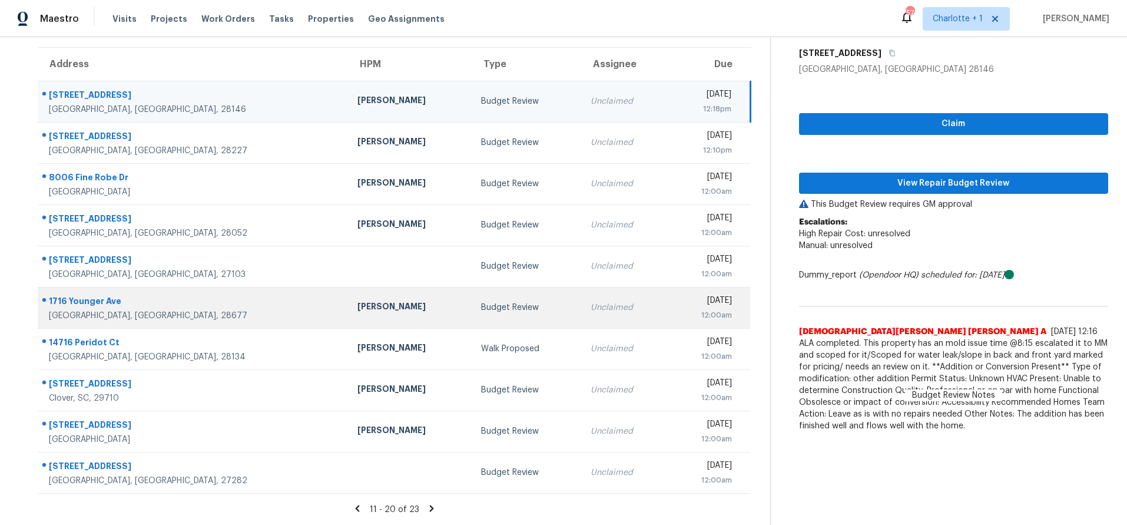
click at [581, 287] on td "Unclaimed" at bounding box center [624, 307] width 87 height 41
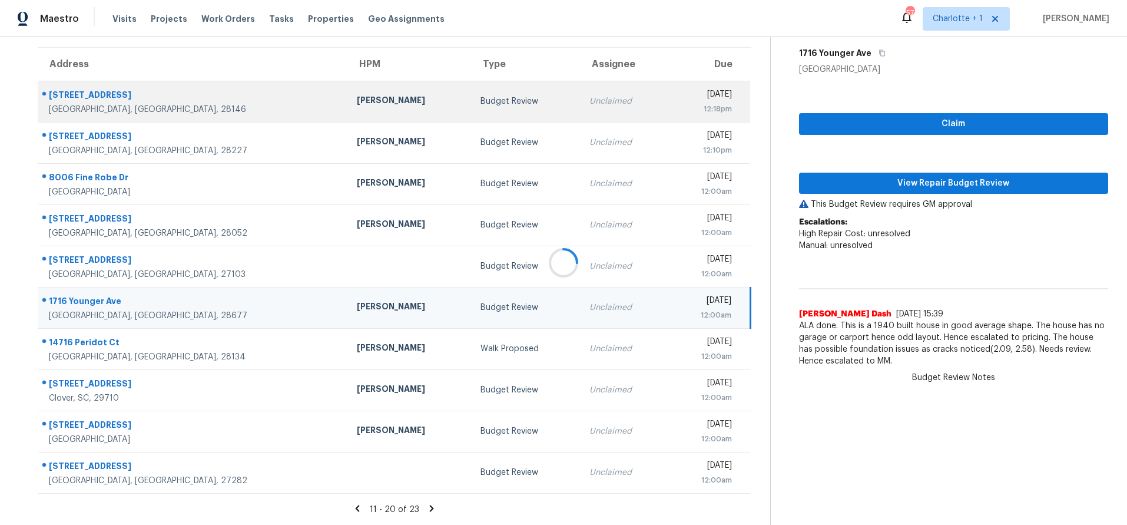
click at [347, 101] on td "[PERSON_NAME]" at bounding box center [408, 101] width 123 height 41
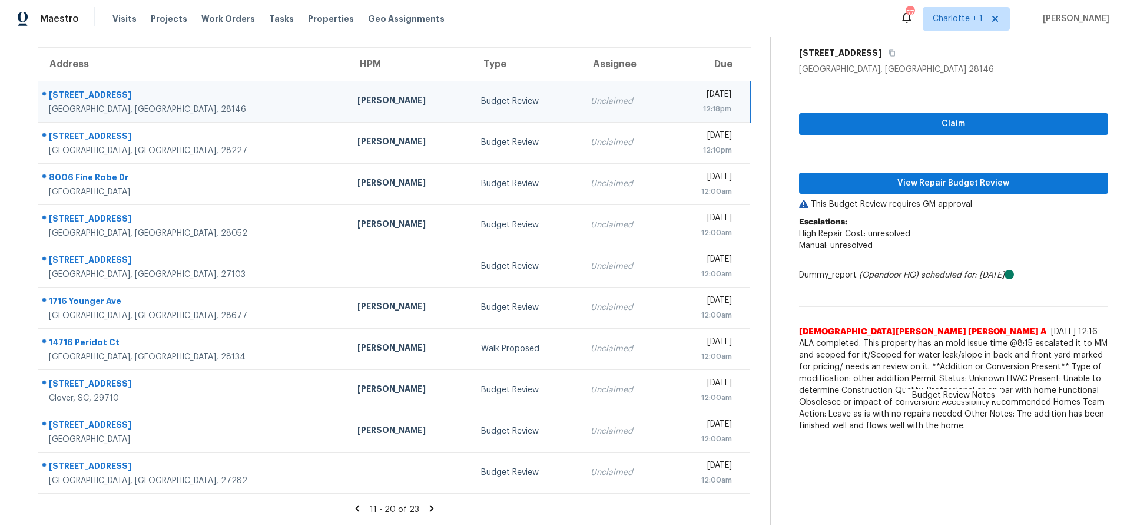
click at [352, 503] on icon at bounding box center [357, 508] width 11 height 11
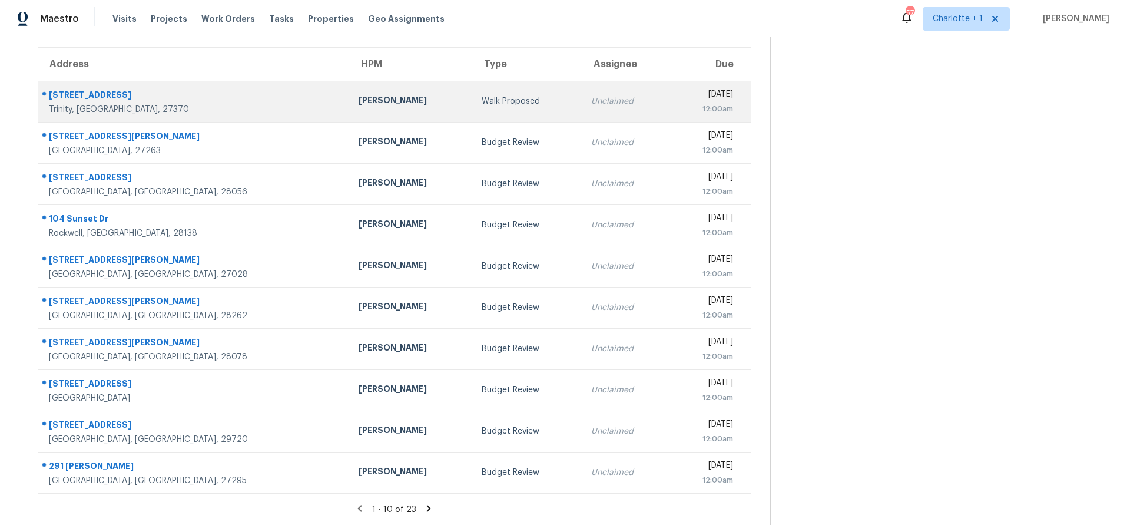
click at [349, 102] on td "[PERSON_NAME]" at bounding box center [411, 101] width 124 height 41
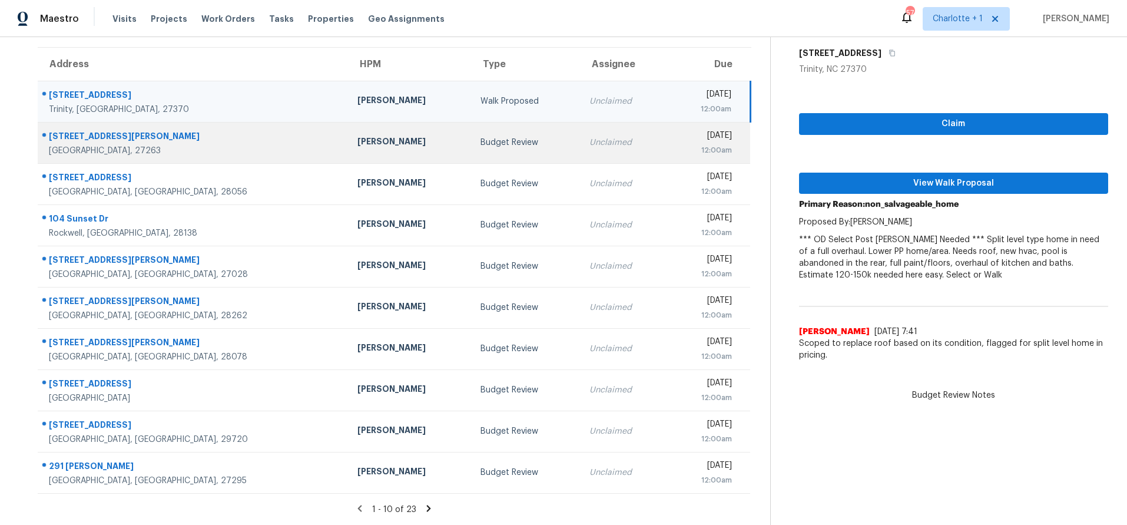
click at [348, 148] on td "[PERSON_NAME]" at bounding box center [409, 142] width 123 height 41
